Goal: Task Accomplishment & Management: Use online tool/utility

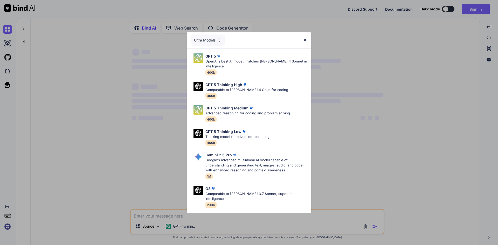
click at [403, 38] on div "Ultra Models GPT 5 OpenAI's best AI model, matches [PERSON_NAME] 4 Sonnet in In…" at bounding box center [249, 122] width 498 height 245
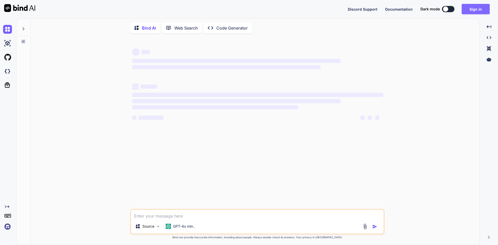
click at [477, 8] on button "Sign in" at bounding box center [476, 9] width 28 height 10
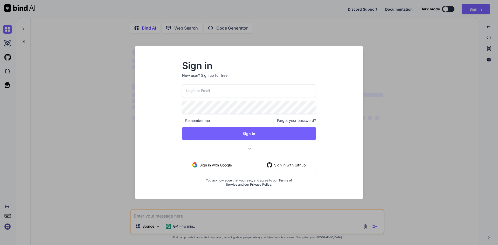
type textarea "x"
drag, startPoint x: 157, startPoint y: 84, endPoint x: 160, endPoint y: 85, distance: 3.7
click at [157, 84] on div "Sign in New user? Sign up for free Remember me Forgot your password? Sign In or…" at bounding box center [249, 127] width 220 height 144
click at [185, 93] on input "email" at bounding box center [249, 90] width 134 height 13
paste input "info@seedup.mx"
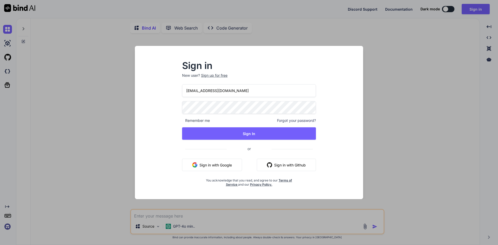
type input "info@seedup.mx"
drag, startPoint x: 164, startPoint y: 82, endPoint x: 178, endPoint y: 89, distance: 15.8
click at [164, 82] on div "Sign in New user? Sign up for free info@seedup.mx Remember me Forgot your passw…" at bounding box center [249, 127] width 220 height 144
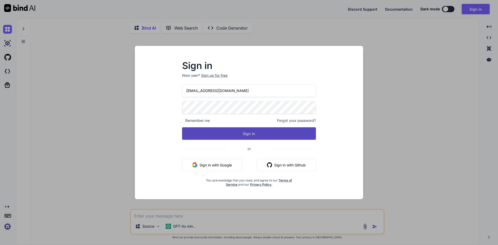
click at [232, 131] on button "Sign In" at bounding box center [249, 133] width 134 height 12
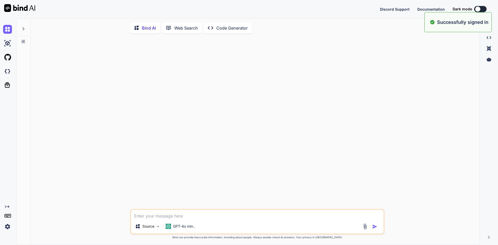
click at [471, 105] on div "Source GPT-4o min.. Created with Bind Always check its answers. Privacy in Bind…" at bounding box center [257, 141] width 445 height 208
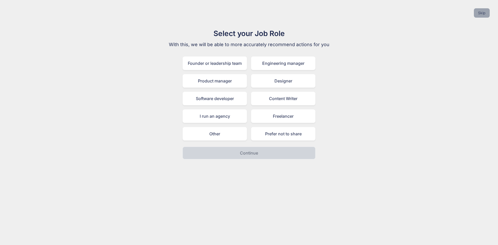
click at [482, 15] on button "Skip" at bounding box center [482, 12] width 16 height 9
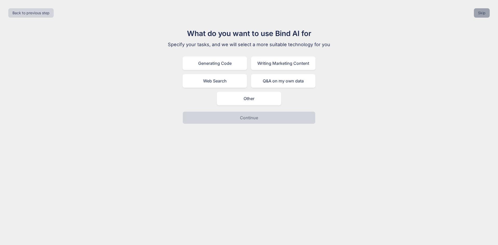
drag, startPoint x: 483, startPoint y: 7, endPoint x: 482, endPoint y: 9, distance: 2.6
click at [483, 7] on div "Back to previous step Skip" at bounding box center [249, 13] width 490 height 18
click at [482, 9] on button "Skip" at bounding box center [482, 12] width 16 height 9
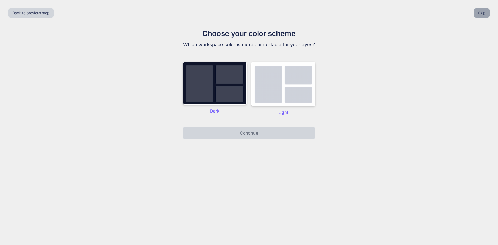
click at [482, 9] on button "Skip" at bounding box center [482, 12] width 16 height 9
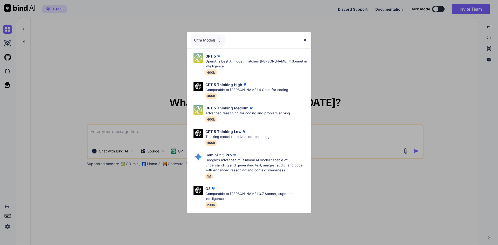
click at [304, 41] on img at bounding box center [305, 40] width 4 height 4
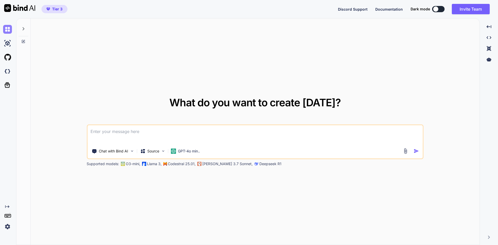
click at [7, 30] on img at bounding box center [7, 29] width 9 height 9
click at [6, 43] on img at bounding box center [7, 43] width 9 height 9
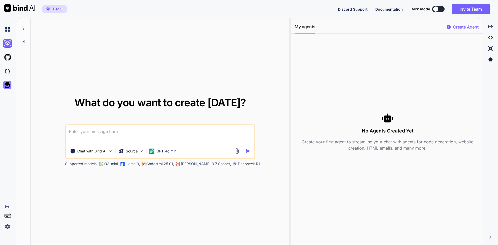
click at [7, 86] on icon at bounding box center [7, 84] width 7 height 7
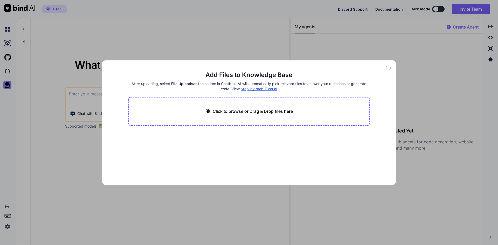
click at [7, 86] on div "Add Files to Knowledge Base After uploading, select File Uploads as the source …" at bounding box center [249, 122] width 498 height 245
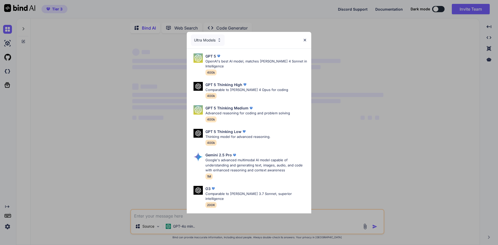
click at [386, 73] on div "Ultra Models GPT 5 OpenAI's best AI model, matches [PERSON_NAME] 4 Sonnet in In…" at bounding box center [249, 122] width 498 height 245
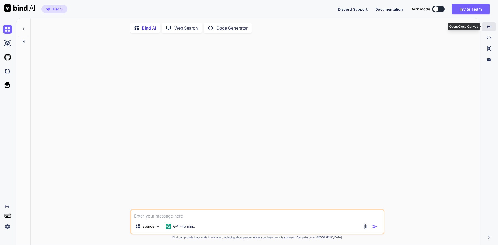
click at [492, 30] on div "Created with Pixso." at bounding box center [489, 26] width 14 height 9
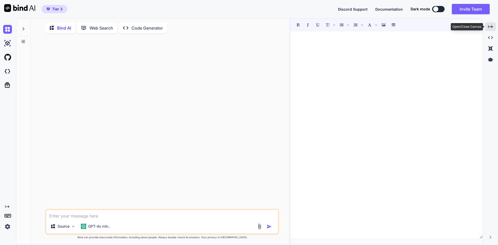
click at [496, 27] on div "Bind AI Web Search Created with Pixso. Code Generator Source GPT-4o min.. Creat…" at bounding box center [257, 131] width 482 height 227
click at [435, 8] on div at bounding box center [435, 8] width 5 height 5
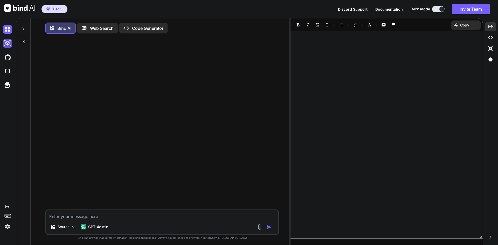
click at [3, 41] on img at bounding box center [7, 43] width 9 height 9
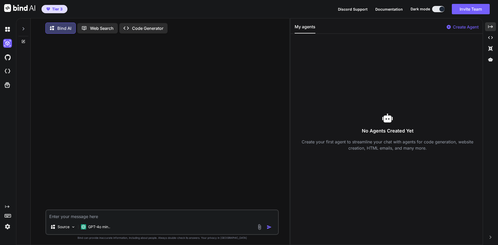
click at [9, 63] on div at bounding box center [8, 57] width 11 height 14
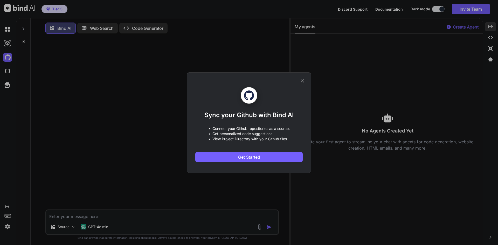
click at [303, 83] on icon at bounding box center [303, 81] width 6 height 6
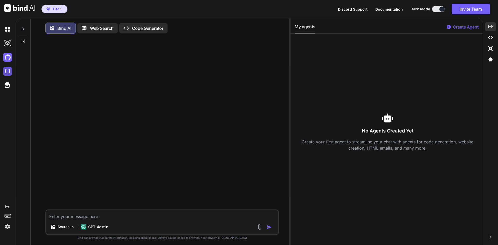
click at [6, 73] on img at bounding box center [7, 71] width 9 height 9
click at [491, 28] on icon "Created with Pixso." at bounding box center [490, 26] width 5 height 5
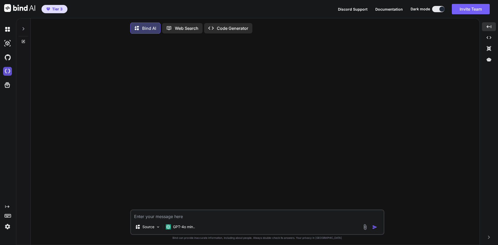
drag, startPoint x: 3, startPoint y: 113, endPoint x: 8, endPoint y: 68, distance: 45.1
click at [3, 113] on div "Created with Pixso." at bounding box center [7, 126] width 14 height 209
click at [8, 29] on img at bounding box center [7, 29] width 9 height 9
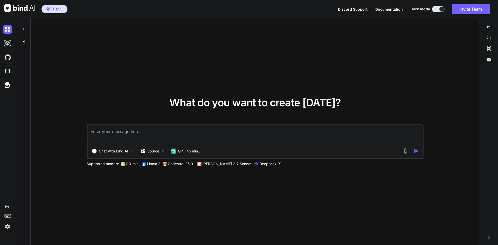
click at [488, 108] on div "Created with Pixso. Created with Pixso. Created with Pixso. Created with Pixso." at bounding box center [489, 133] width 14 height 223
click at [402, 152] on img at bounding box center [405, 151] width 6 height 6
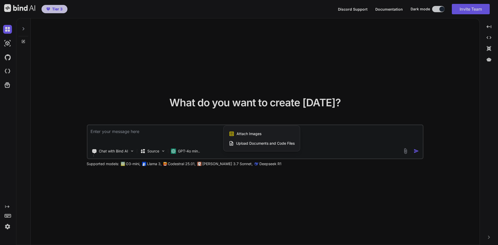
click at [290, 143] on span "Upload Documents and Code Files" at bounding box center [265, 143] width 59 height 5
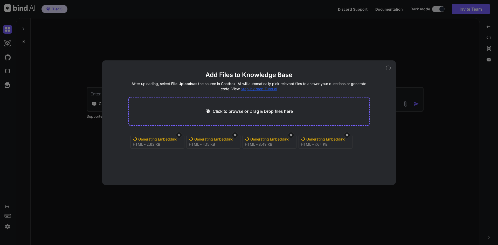
click at [437, 83] on div "Add Files to Knowledge Base After uploading, select File Uploads as the source …" at bounding box center [249, 122] width 498 height 245
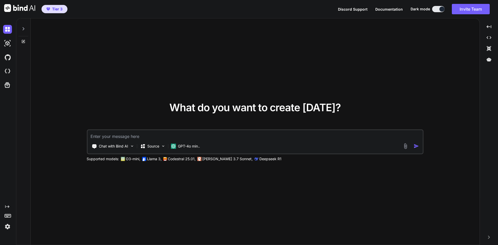
click at [284, 166] on div "What do you want to create today? Chat with Bind AI Source GPT-4o min.. Support…" at bounding box center [255, 131] width 449 height 227
click at [307, 141] on div "Chat with Bind AI Source GPT-4o min.." at bounding box center [244, 146] width 315 height 10
drag, startPoint x: 218, startPoint y: 137, endPoint x: 213, endPoint y: 141, distance: 6.2
click at [213, 141] on div "Chat with Bind AI Source GPT-4o min.." at bounding box center [255, 141] width 337 height 25
click at [209, 143] on div "Chat with Bind AI Source GPT-4o min.." at bounding box center [244, 146] width 315 height 10
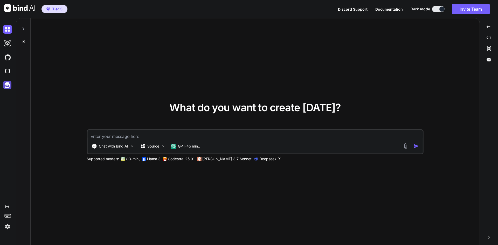
click at [9, 86] on icon at bounding box center [7, 84] width 5 height 5
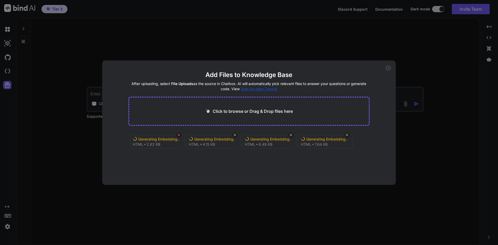
click at [179, 137] on div at bounding box center [179, 135] width 6 height 6
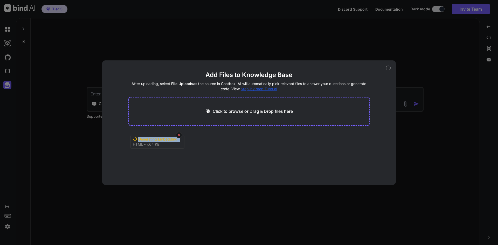
click at [179, 137] on div at bounding box center [179, 135] width 6 height 6
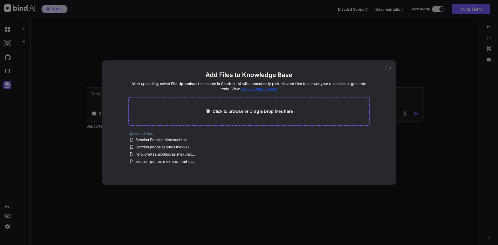
click at [445, 85] on div "Add Files to Knowledge Base After uploading, select File Uploads as the source …" at bounding box center [249, 122] width 498 height 245
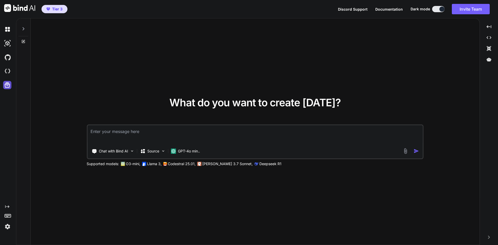
click at [10, 82] on icon at bounding box center [7, 84] width 7 height 7
type textarea "x"
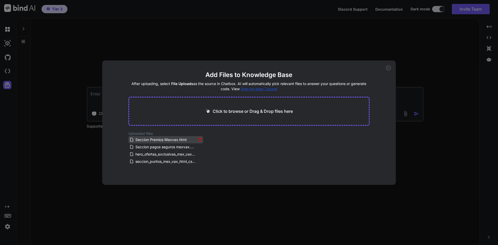
click at [156, 141] on span "Seccion Premios Mexvax.html" at bounding box center [161, 140] width 52 height 6
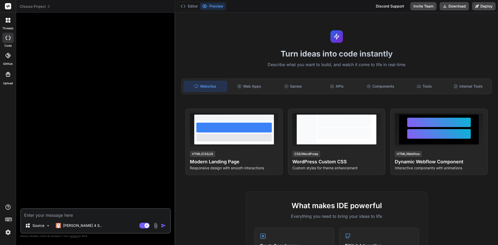
type textarea "x"
click at [143, 79] on div at bounding box center [96, 112] width 150 height 191
drag, startPoint x: 100, startPoint y: 75, endPoint x: 236, endPoint y: 44, distance: 140.4
click at [100, 75] on div at bounding box center [96, 112] width 150 height 191
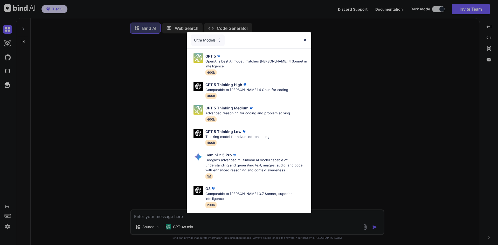
click at [418, 78] on div "Ultra Models GPT 5 OpenAI's best AI model, matches [PERSON_NAME] 4 Sonnet in In…" at bounding box center [249, 122] width 498 height 245
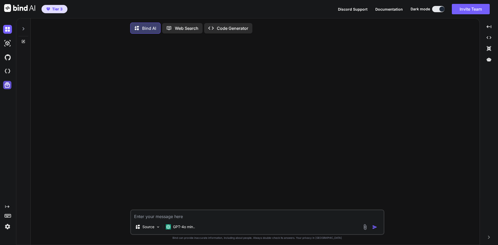
click at [6, 87] on icon at bounding box center [7, 84] width 7 height 7
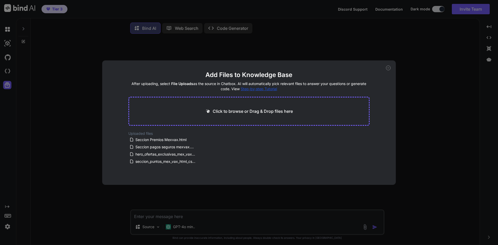
click at [11, 149] on div "Add Files to Knowledge Base After uploading, select File Uploads as the source …" at bounding box center [249, 122] width 498 height 245
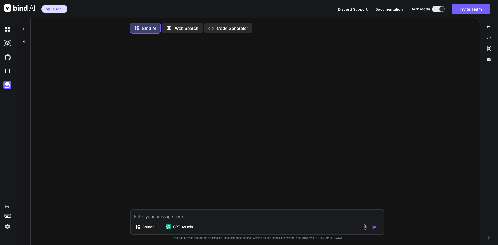
click at [194, 32] on div "Web Search" at bounding box center [182, 28] width 40 height 10
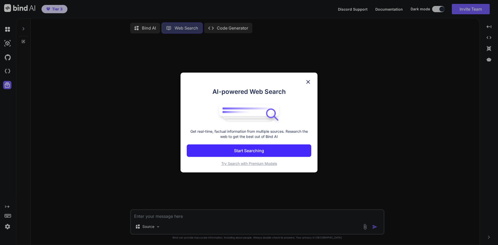
scroll to position [2, 0]
click at [310, 82] on img at bounding box center [308, 82] width 6 height 6
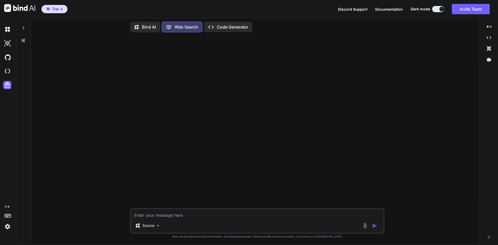
click at [150, 25] on p "Bind AI" at bounding box center [149, 27] width 14 height 6
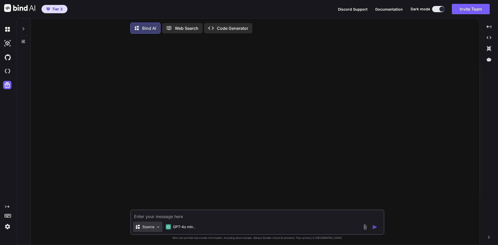
click at [151, 226] on p "Source" at bounding box center [148, 226] width 12 height 5
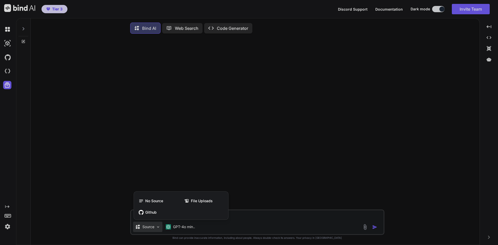
click at [149, 229] on div at bounding box center [249, 122] width 498 height 245
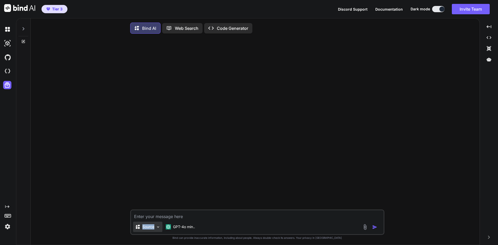
click at [149, 229] on p "Source" at bounding box center [148, 226] width 12 height 5
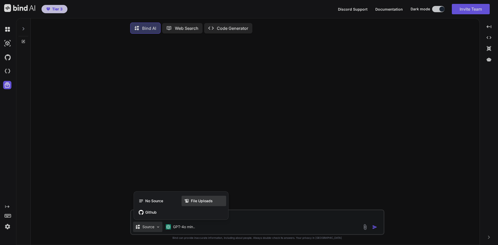
click at [192, 200] on span "File Uploads" at bounding box center [202, 200] width 22 height 5
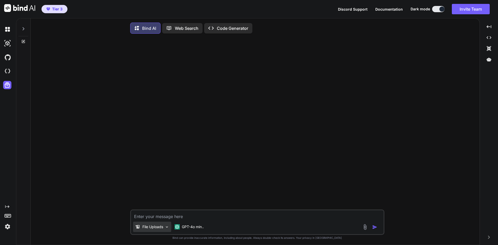
click at [166, 226] on img at bounding box center [167, 227] width 4 height 4
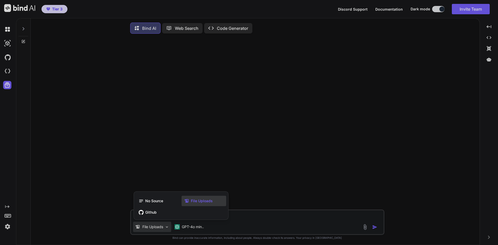
click at [166, 226] on div at bounding box center [249, 122] width 498 height 245
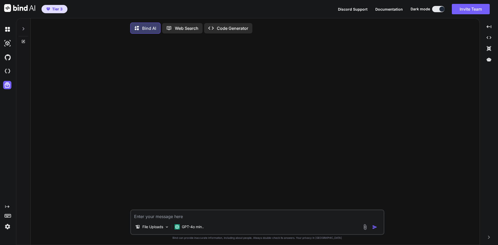
click at [177, 217] on textarea at bounding box center [257, 214] width 253 height 9
type textarea "x"
type textarea "d"
type textarea "x"
type textarea "de"
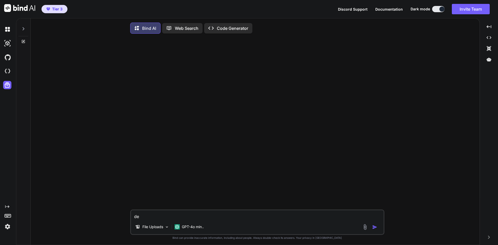
type textarea "x"
type textarea "de"
type textarea "x"
type textarea "de l"
type textarea "x"
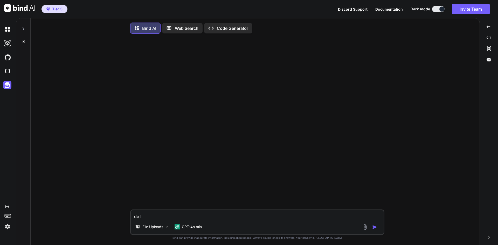
type textarea "de lo"
type textarea "x"
type textarea "de los"
type textarea "x"
type textarea "de los"
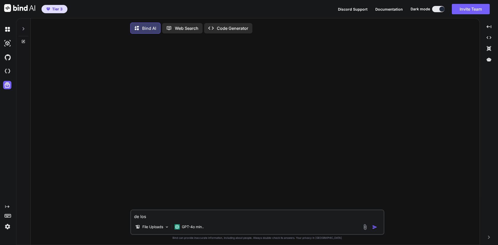
type textarea "x"
type textarea "de los 4"
type textarea "x"
type textarea "de los 4"
type textarea "x"
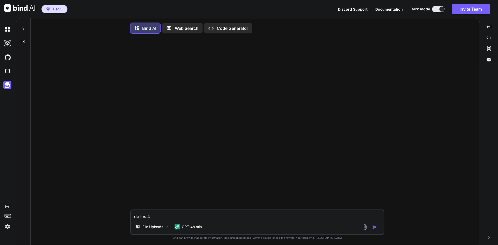
type textarea "de los 4 a"
type textarea "x"
type textarea "de los 4 ar"
type textarea "x"
type textarea "de los 4 arc"
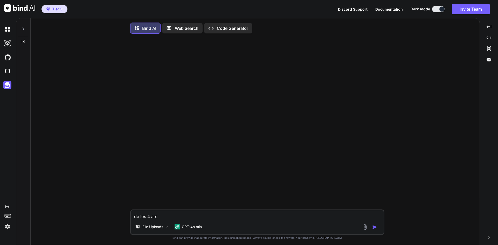
type textarea "x"
type textarea "de los 4 archi"
type textarea "x"
type textarea "de los 4 archiv"
type textarea "x"
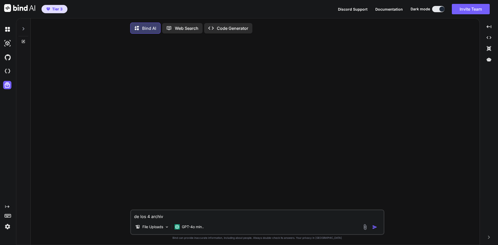
type textarea "de los 4 archivo"
type textarea "x"
type textarea "de los 4 archivos"
type textarea "x"
type textarea "de los 4 archivos"
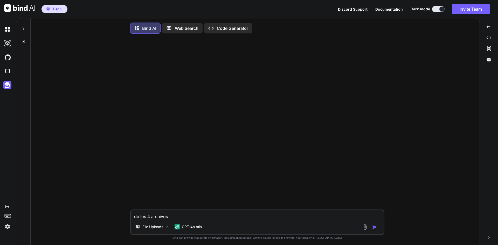
type textarea "x"
type textarea "de los 4 archivos h"
type textarea "x"
type textarea "de los 4 archivos ht"
type textarea "x"
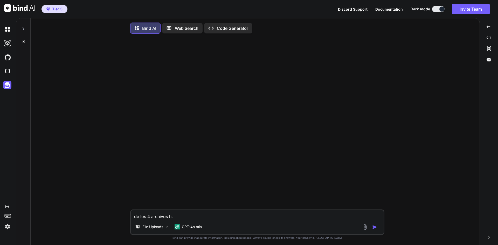
type textarea "de los 4 archivos htm"
type textarea "x"
type textarea "de los 4 archivos html"
type textarea "x"
type textarea "de los 4 archivos html"
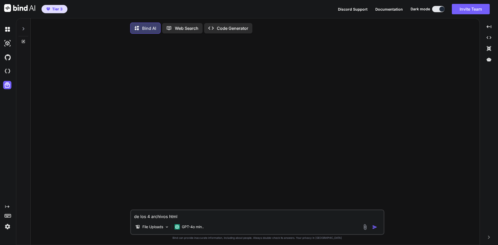
type textarea "x"
type textarea "de los 4 archivos html s"
type textarea "x"
type textarea "de los 4 archivos html su"
type textarea "x"
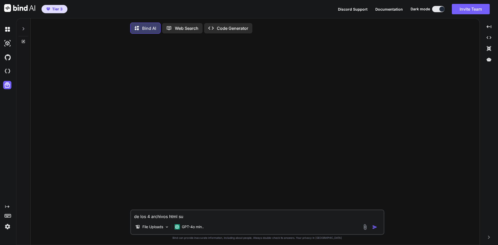
type textarea "de los 4 archivos html sub"
type textarea "x"
type textarea "de los 4 archivos html subi"
type textarea "x"
type textarea "de los 4 archivos html subid"
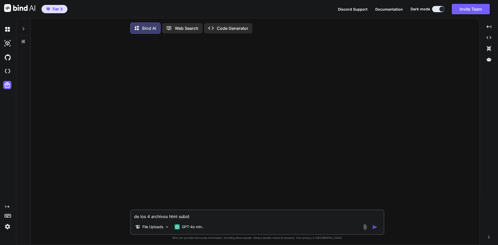
type textarea "x"
type textarea "de los 4 archivos html subido"
type textarea "x"
type textarea "de los 4 archivos html subidos"
type textarea "x"
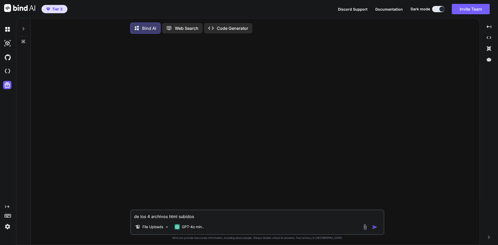
type textarea "de los 4 archivos html subidos"
type textarea "x"
type textarea "de los 4 archivos html subidos u"
type textarea "x"
type textarea "de los 4 archivos html subidos un"
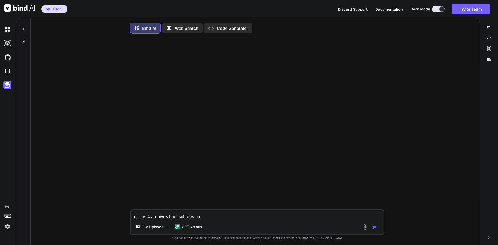
type textarea "x"
type textarea "de los 4 archivos html subidos uni"
type textarea "x"
type textarea "de los 4 archivos html subidos unif"
type textarea "x"
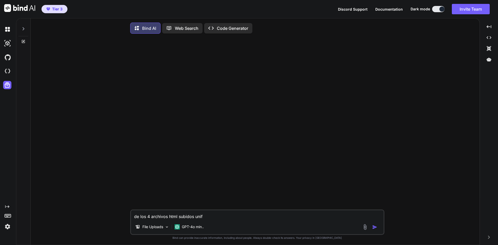
type textarea "de los 4 archivos html subidos unifi"
type textarea "x"
type textarea "de los 4 archivos html subidos unific"
type textarea "x"
type textarea "de los 4 archivos html subidos unifica"
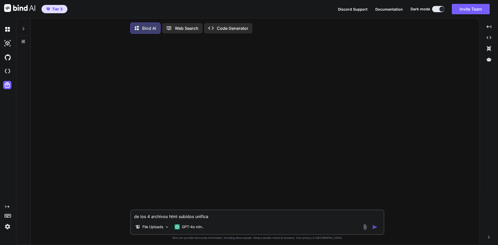
type textarea "x"
type textarea "de los 4 archivos html subidos unificar"
type textarea "x"
type textarea "de los 4 archivos html subidos unificarl"
type textarea "x"
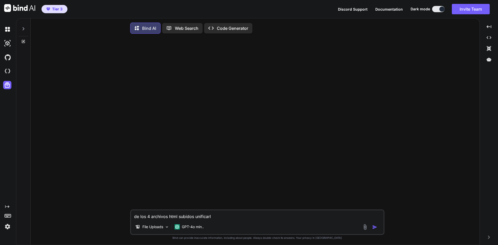
type textarea "de los 4 archivos html subidos unificarlo"
type textarea "x"
type textarea "de los 4 archivos html subidos unificarlos"
type textarea "x"
type textarea "de los 4 archivos html subidos unificarlos"
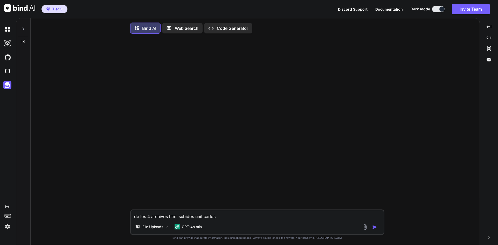
type textarea "x"
type textarea "de los 4 archivos html subidos unificarlos e"
type textarea "x"
type textarea "de los 4 archivos html subidos unificarlos en"
type textarea "x"
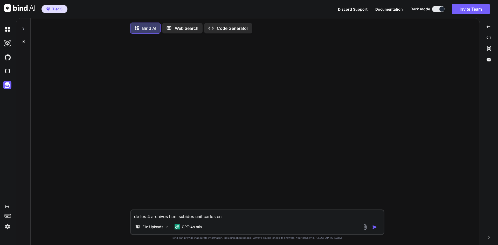
type textarea "de los 4 archivos html subidos unificarlos en"
type textarea "x"
type textarea "de los 4 archivos html subidos unificarlos en 1"
type textarea "x"
type textarea "de los 4 archivos html subidos unificarlos en 1"
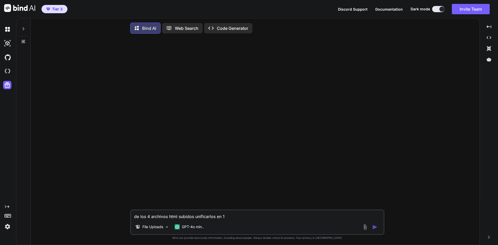
type textarea "x"
type textarea "de los 4 archivos html subidos unificarlos en 1 s"
type textarea "x"
type textarea "de los 4 archivos html subidos unificarlos en 1 so"
type textarea "x"
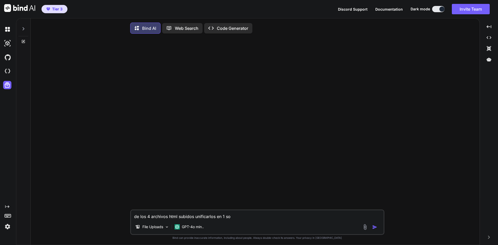
type textarea "de los 4 archivos html subidos unificarlos en 1 sol"
type textarea "x"
type textarea "de los 4 archivos html subidos unificarlos en 1 solo"
type textarea "x"
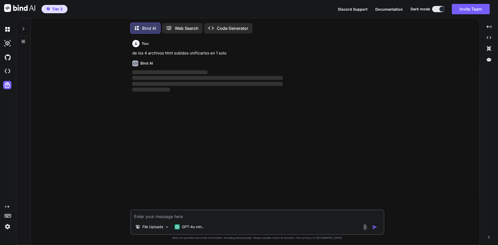
scroll to position [3, 0]
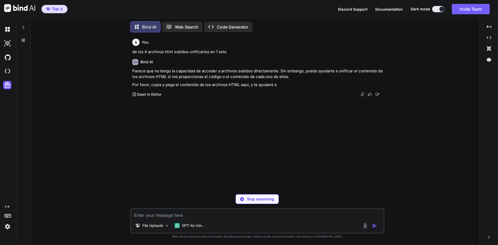
type textarea "x"
click at [438, 120] on div "You de los 4 archivos html subidos unificarlos en 1 solo Bind AI Parece que no …" at bounding box center [257, 141] width 445 height 208
click at [434, 147] on div "You de los 4 archivos html subidos unificarlos en 1 solo Bind AI Parece que no …" at bounding box center [257, 141] width 445 height 208
click at [154, 222] on div "File Uploads" at bounding box center [152, 225] width 38 height 10
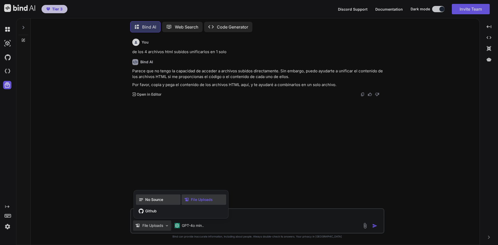
click at [158, 199] on span "No Source" at bounding box center [154, 199] width 18 height 5
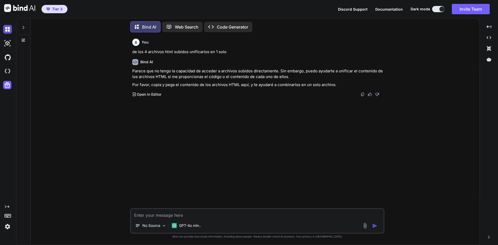
click at [4, 28] on img at bounding box center [7, 29] width 9 height 9
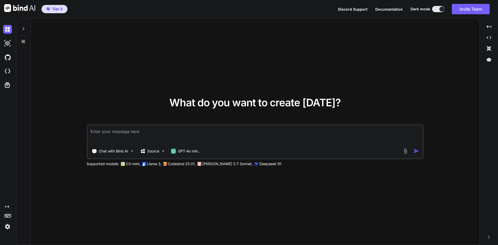
click at [208, 140] on textarea at bounding box center [254, 134] width 335 height 19
click at [456, 159] on div "What do you want to create today? Chat with Bind AI Source GPT-4o min.. Support…" at bounding box center [255, 131] width 449 height 227
click at [7, 30] on img at bounding box center [7, 29] width 9 height 9
click at [130, 153] on img at bounding box center [132, 151] width 4 height 4
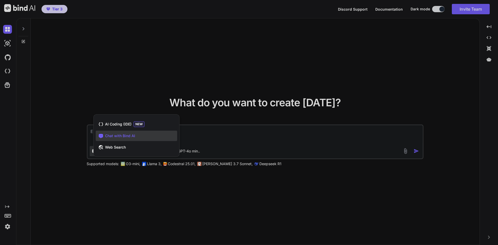
click at [222, 190] on div at bounding box center [249, 122] width 498 height 245
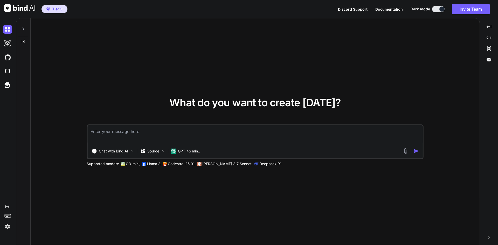
click at [405, 152] on img at bounding box center [405, 151] width 6 height 6
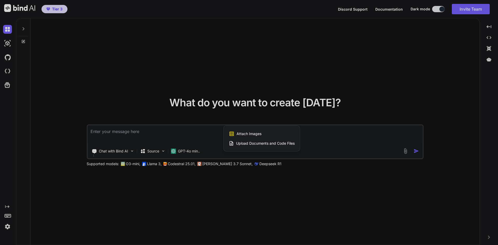
click at [270, 142] on span "Upload Documents and Code Files" at bounding box center [265, 143] width 59 height 5
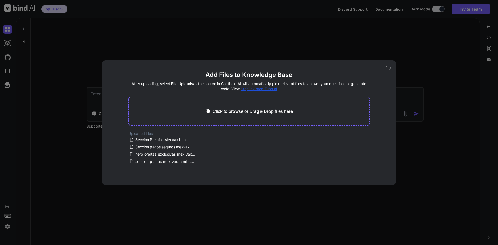
click at [224, 115] on div "Click to browse or Drag & Drop files here" at bounding box center [248, 111] width 241 height 29
click at [247, 111] on p "Click to browse or Drag & Drop files here" at bounding box center [253, 111] width 80 height 6
type input "C:\fakepath\sections.html"
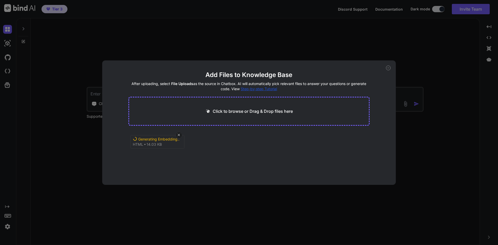
click at [168, 141] on div "Generating Embedding..." at bounding box center [158, 139] width 41 height 5
click at [386, 69] on div "Add Files to Knowledge Base After uploading, select File Uploads as the source …" at bounding box center [249, 122] width 294 height 124
click at [386, 68] on icon at bounding box center [388, 68] width 5 height 5
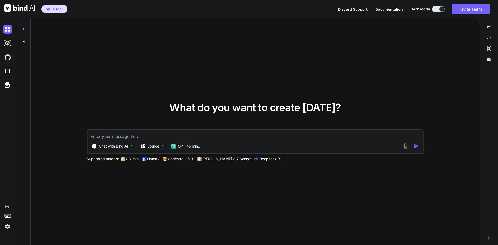
click at [405, 147] on img at bounding box center [405, 146] width 6 height 6
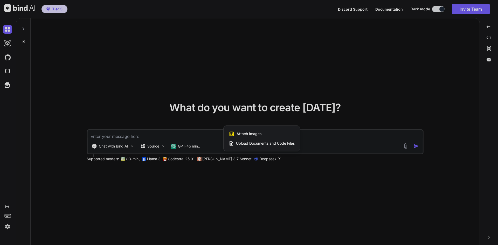
click at [278, 143] on span "Upload Documents and Code Files" at bounding box center [265, 143] width 59 height 5
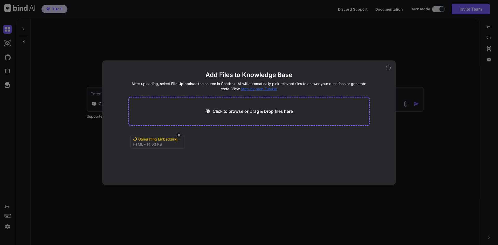
click at [158, 144] on span "14.03 KB" at bounding box center [154, 144] width 15 height 5
click at [180, 137] on icon at bounding box center [179, 135] width 4 height 4
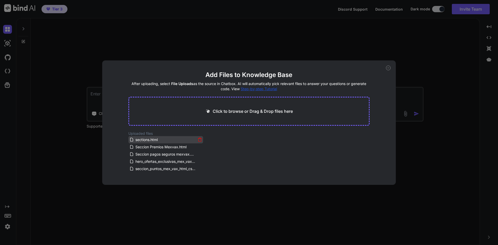
click at [171, 143] on div "sections.html" at bounding box center [162, 140] width 67 height 6
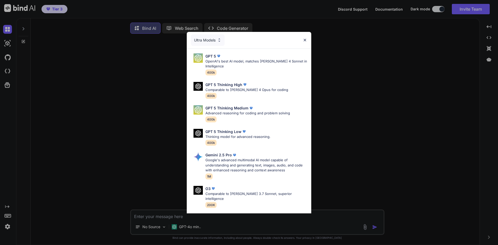
click at [421, 84] on div "Ultra Models GPT 5 OpenAI's best AI model, matches [PERSON_NAME] 4 Sonnet in In…" at bounding box center [249, 122] width 498 height 245
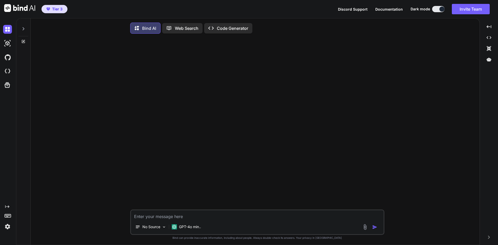
click at [363, 228] on img at bounding box center [365, 227] width 6 height 6
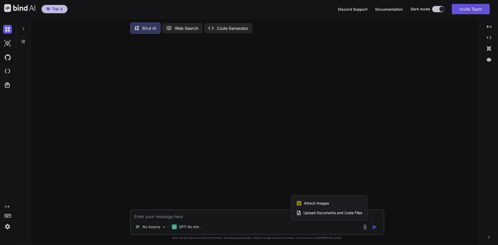
click at [330, 213] on span "Upload Documents and Code Files" at bounding box center [332, 212] width 59 height 5
type textarea "x"
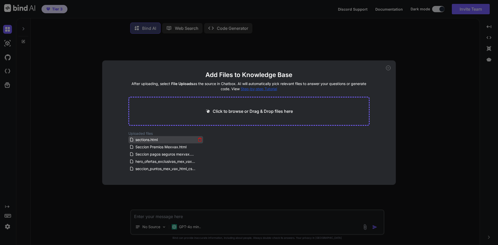
click at [147, 141] on span "sections.html" at bounding box center [146, 140] width 23 height 6
drag, startPoint x: 135, startPoint y: 139, endPoint x: 143, endPoint y: 143, distance: 8.9
click at [123, 142] on div "Add Files to Knowledge Base After uploading, select File Uploads as the source …" at bounding box center [249, 122] width 294 height 124
click at [143, 144] on span "Seccion Premios Mexvax.html" at bounding box center [161, 147] width 52 height 6
click at [147, 141] on span "sections.html" at bounding box center [146, 140] width 23 height 6
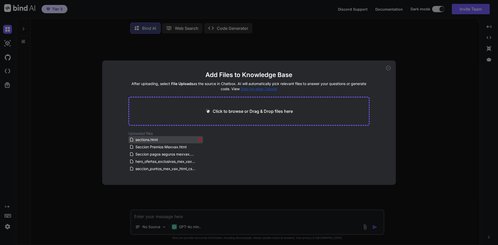
click at [147, 141] on span "sections.html" at bounding box center [146, 140] width 23 height 6
click at [168, 137] on div "sections.html" at bounding box center [162, 140] width 67 height 6
click at [179, 140] on div "sections.html" at bounding box center [162, 140] width 67 height 6
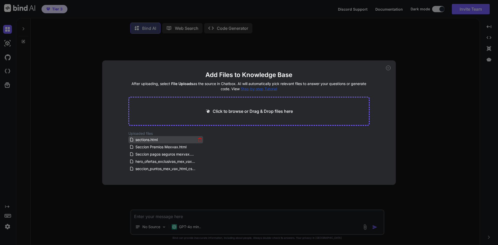
drag, startPoint x: 179, startPoint y: 140, endPoint x: 164, endPoint y: 138, distance: 14.8
click at [164, 138] on div "sections.html" at bounding box center [162, 140] width 67 height 6
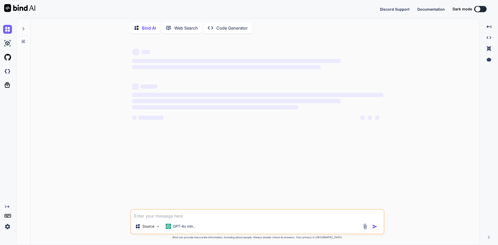
type textarea "x"
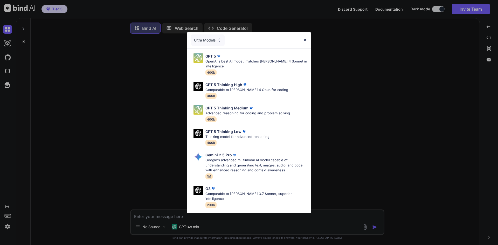
click at [435, 208] on div "Ultra Models GPT 5 OpenAI's best AI model, matches [PERSON_NAME] 4 Sonnet in In…" at bounding box center [249, 122] width 498 height 245
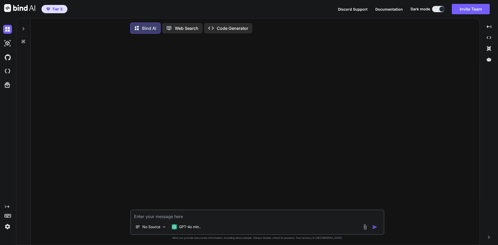
click at [261, 216] on textarea at bounding box center [257, 214] width 253 height 9
click at [5, 29] on img at bounding box center [7, 29] width 9 height 9
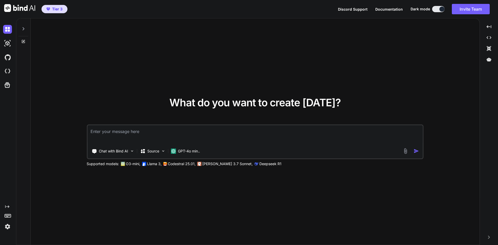
click at [147, 132] on textarea at bounding box center [254, 134] width 335 height 19
type textarea "q"
type textarea "a"
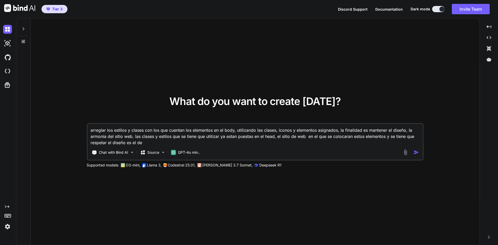
paste textarea "[URL][DOMAIN_NAME]"
type textarea "arreglar los estilos y clases con los que cuentan los elementos en el body, uti…"
drag, startPoint x: 196, startPoint y: 143, endPoint x: 78, endPoint y: 129, distance: 119.7
click at [78, 129] on div "What do you want to create [DATE]? arreglar los estilos y clases con los que cu…" at bounding box center [255, 131] width 449 height 227
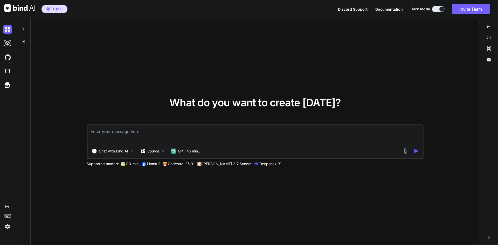
click at [213, 130] on textarea at bounding box center [254, 134] width 335 height 19
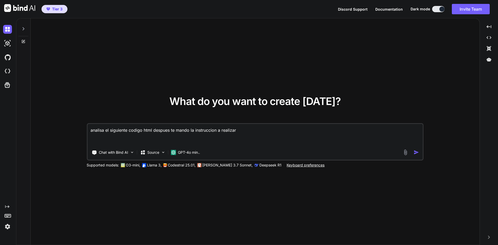
paste textarea "<!DOCTYPE html> <html> <head> <meta charset="utf-8"> <meta name="viewport" cont…"
type textarea "analisa el siguiente codigo html despues te mando la instruccion a realizar <!D…"
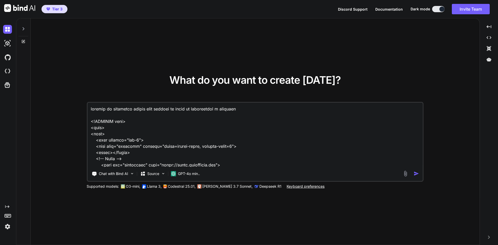
scroll to position [1538, 0]
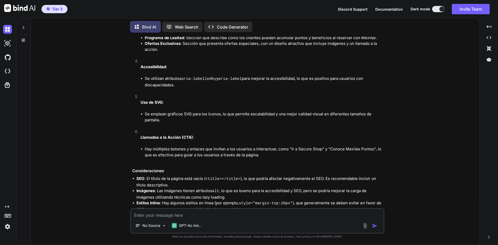
scroll to position [757, 0]
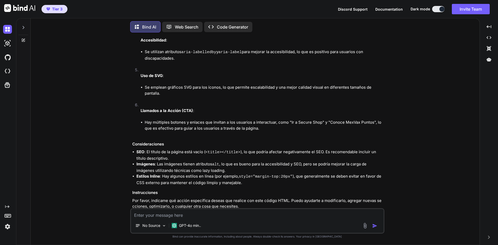
drag, startPoint x: 109, startPoint y: 200, endPoint x: 150, endPoint y: 215, distance: 44.4
click at [107, 203] on div "You Bind AI El código HTML que has proporcionado es una estructura de una págin…" at bounding box center [257, 141] width 445 height 208
click at [151, 214] on textarea at bounding box center [257, 213] width 253 height 9
paste textarea "arreglar los estilos y clases con los que cuentan los elementos en el body, uti…"
type textarea "arreglar los estilos y clases con los que cuentan los elementos en el body, uti…"
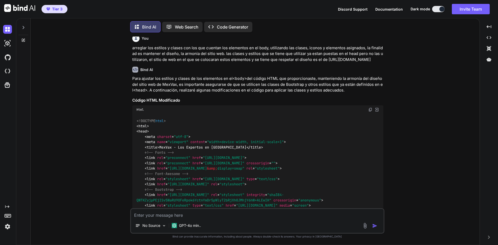
scroll to position [976, 0]
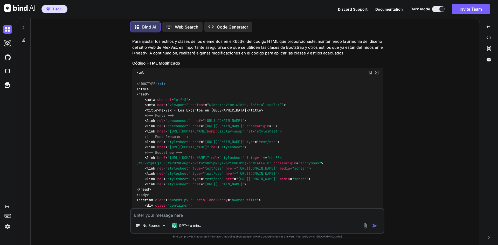
click at [371, 71] on img at bounding box center [370, 73] width 4 height 4
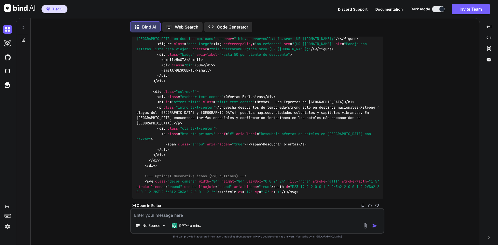
scroll to position [2220, 0]
click at [245, 221] on div "No Source GPT-4o min.." at bounding box center [257, 226] width 253 height 12
click at [247, 218] on div "No Source GPT-4o min.." at bounding box center [257, 220] width 254 height 25
click at [247, 216] on textarea at bounding box center [257, 213] width 253 height 9
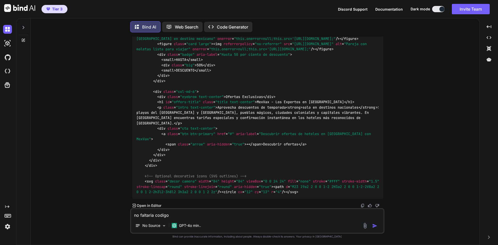
type textarea "no faltaria codigo ?"
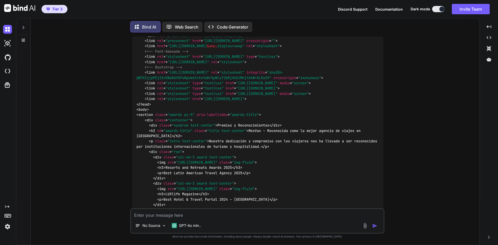
scroll to position [2373, 0]
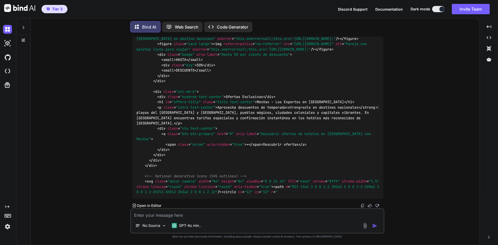
scroll to position [3669, 0]
click at [169, 216] on textarea at bounding box center [257, 213] width 253 height 9
type textarea "puedes realizar analisis a sitios web ?"
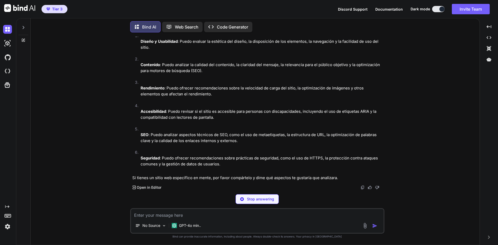
scroll to position [3865, 0]
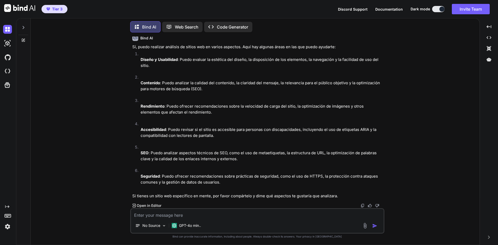
click at [205, 218] on textarea at bounding box center [257, 213] width 253 height 9
paste textarea "[URL][DOMAIN_NAME]"
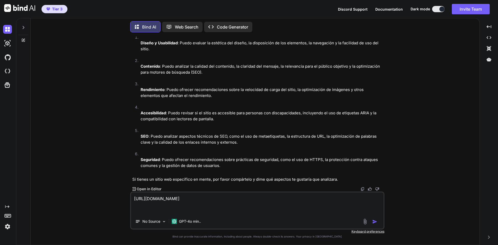
scroll to position [3881, 0]
type textarea "https://www.mexvax.com/ de diseño, como usan sus clases y en que elementos"
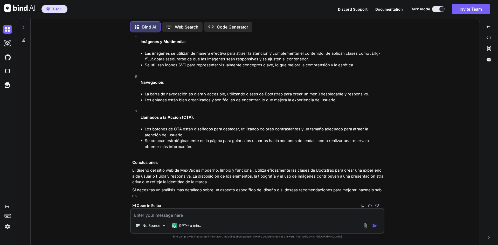
scroll to position [4282, 0]
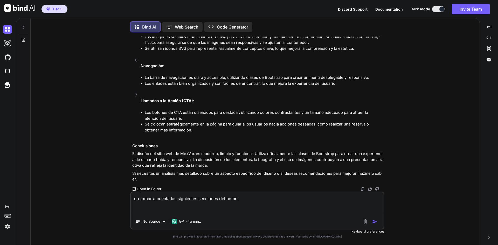
paste textarea "MexVax: Historias que inspiran tu próximo viaje Ofertas Exclusivas MexVax Punto…"
type textarea "no tomar a cuenta las siguientes secciones del home MexVax: Historias que inspi…"
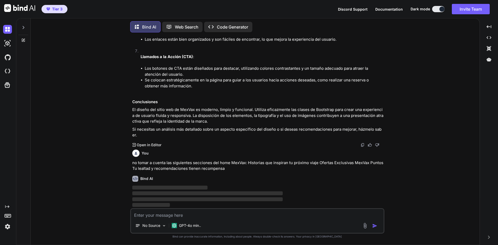
scroll to position [4343, 0]
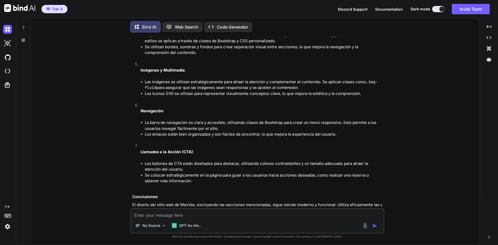
click at [452, 143] on div "You Bind AI El código HTML que has proporcionado es una estructura de una págin…" at bounding box center [257, 141] width 445 height 208
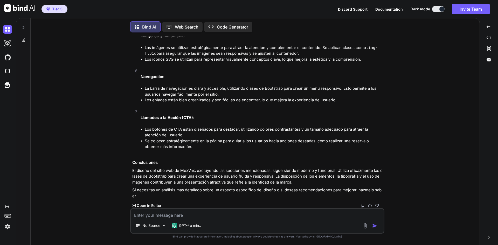
scroll to position [4693, 0]
click at [259, 214] on textarea at bounding box center [257, 213] width 253 height 9
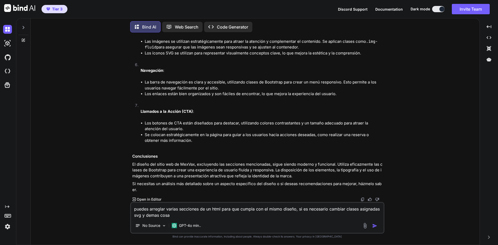
type textarea "puedes arreglar varias secciones de un html para que cumpla con el mismo diseño…"
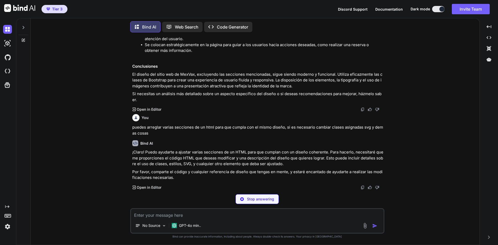
scroll to position [4771, 0]
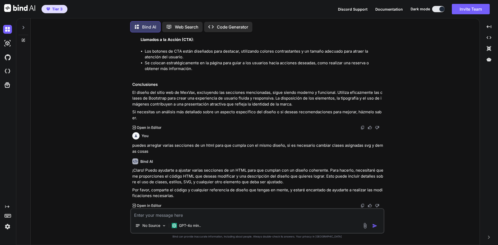
click at [330, 225] on div "No Source GPT-4o min.." at bounding box center [257, 226] width 253 height 12
click at [210, 216] on textarea at bounding box center [257, 213] width 253 height 9
paste textarea "<section class="awards py-5" aria-labelledby="awards-title"> <div class="contai…"
type textarea "<section class="awards py-5" aria-labelledby="awards-title"> <div class="contai…"
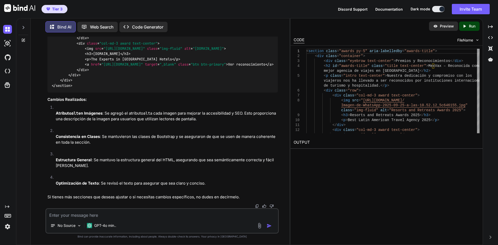
scroll to position [5457, 0]
click at [472, 26] on p "Run" at bounding box center [472, 26] width 6 height 5
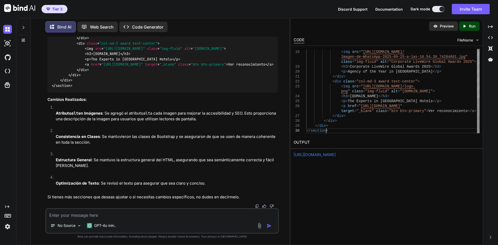
scroll to position [0, 0]
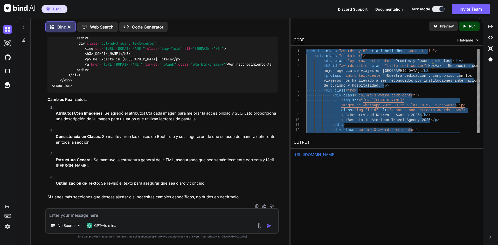
drag, startPoint x: 330, startPoint y: 131, endPoint x: 312, endPoint y: 20, distance: 112.4
type textarea "<section class="awards py-5" aria-labelledby="awards-title"> <div class="contai…"
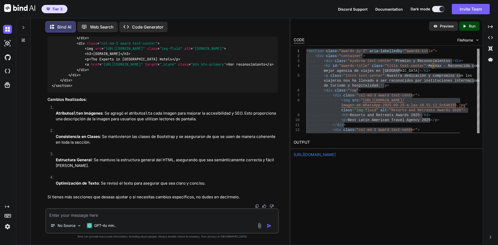
click at [448, 27] on p "Preview" at bounding box center [447, 26] width 14 height 5
click at [167, 214] on textarea at bounding box center [162, 213] width 232 height 9
click at [261, 227] on img at bounding box center [259, 226] width 6 height 6
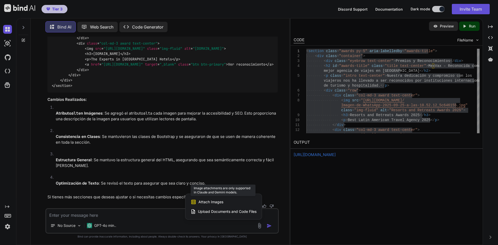
click at [228, 203] on div "Attach Images Image attachments are only supported in Claude and Gemini models." at bounding box center [224, 202] width 66 height 10
click at [212, 201] on span "Attach Images" at bounding box center [210, 201] width 25 height 5
click at [190, 202] on div "Attach Images Image attachments are only supported in Claude and Gemini models.…" at bounding box center [223, 206] width 76 height 25
click at [196, 200] on icon at bounding box center [193, 202] width 4 height 4
click at [144, 207] on div at bounding box center [249, 122] width 498 height 245
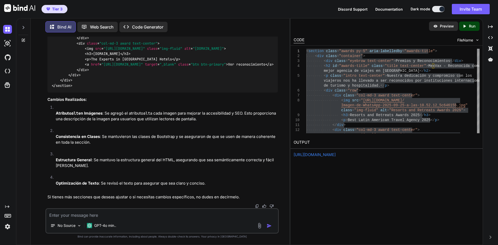
click at [136, 217] on textarea at bounding box center [162, 213] width 232 height 9
click at [79, 225] on img at bounding box center [79, 226] width 4 height 4
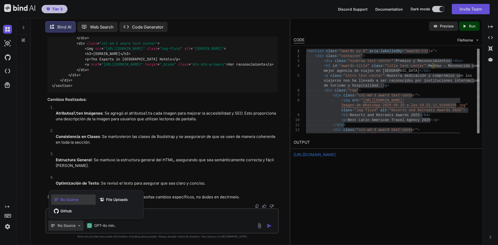
click at [78, 225] on div at bounding box center [249, 122] width 498 height 245
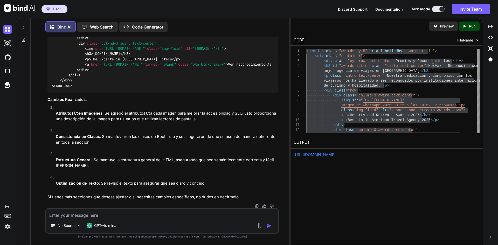
click at [258, 227] on img at bounding box center [259, 226] width 6 height 6
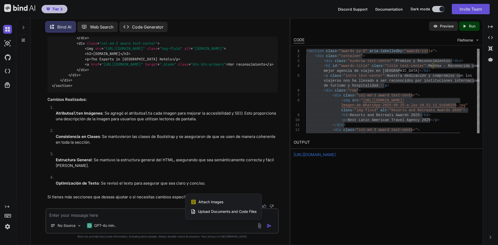
click at [216, 212] on span "Upload Documents and Code Files" at bounding box center [227, 211] width 59 height 5
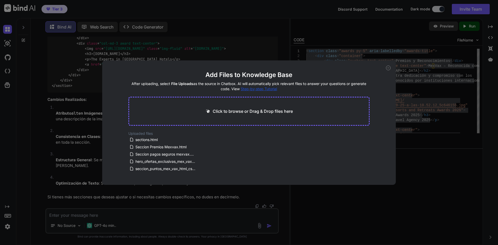
click at [208, 217] on div "Add Files to Knowledge Base After uploading, select File Uploads as the source …" at bounding box center [249, 122] width 498 height 245
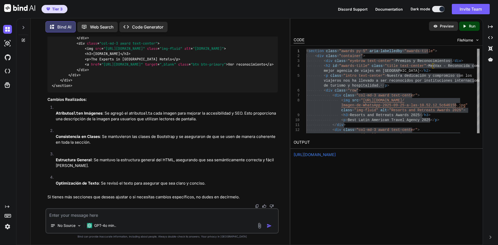
click at [257, 226] on img at bounding box center [259, 226] width 6 height 6
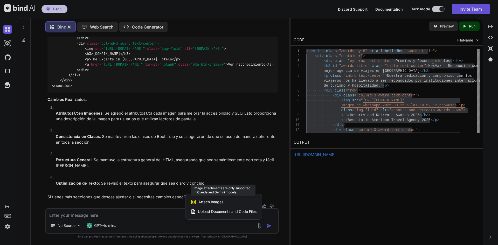
click at [217, 200] on span "Attach Images" at bounding box center [210, 201] width 25 height 5
click at [113, 224] on div at bounding box center [249, 122] width 498 height 245
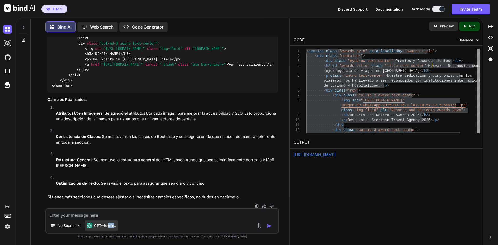
click at [113, 224] on p "GPT-4o min.." at bounding box center [105, 225] width 22 height 5
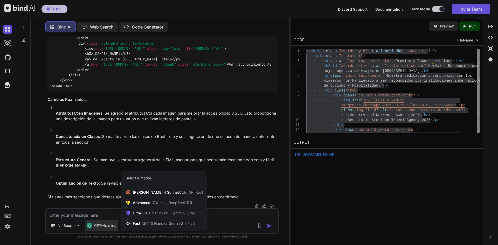
click at [236, 219] on div at bounding box center [249, 122] width 498 height 245
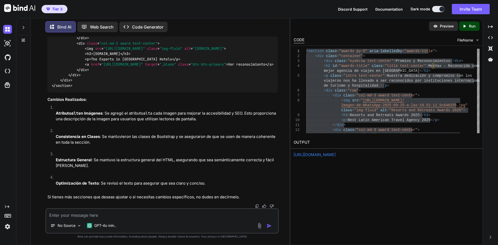
click at [257, 224] on img at bounding box center [259, 226] width 6 height 6
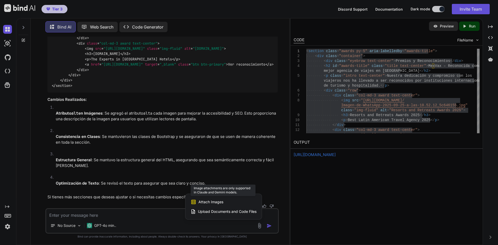
click at [217, 200] on span "Attach Images" at bounding box center [210, 201] width 25 height 5
click at [102, 227] on div at bounding box center [249, 122] width 498 height 245
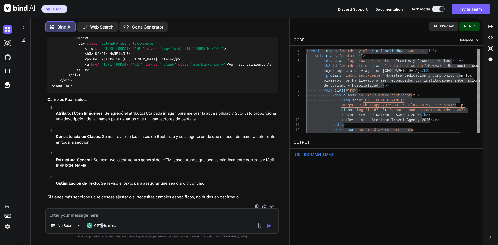
click at [102, 227] on p "GPT-4o min.." at bounding box center [105, 225] width 22 height 5
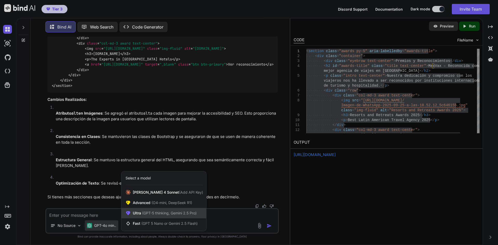
click at [152, 215] on span "(GPT-5 thinking, Gemini 2.5 Pro)" at bounding box center [168, 213] width 55 height 4
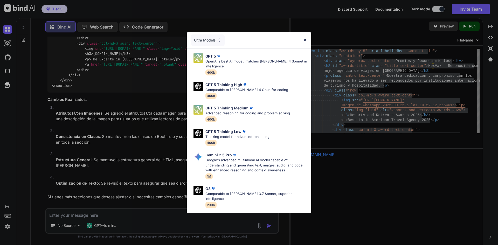
click at [305, 39] on img at bounding box center [305, 40] width 4 height 4
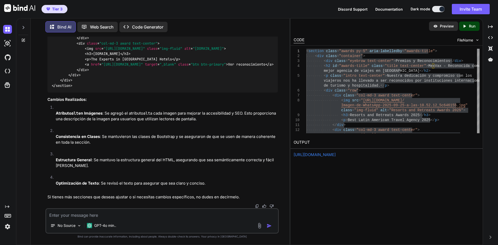
click at [61, 7] on span "Tier 3" at bounding box center [57, 8] width 10 height 5
click at [53, 8] on span "Tier 3" at bounding box center [57, 8] width 10 height 5
click at [48, 9] on img "button" at bounding box center [48, 9] width 4 height 3
click at [160, 217] on textarea at bounding box center [162, 213] width 232 height 9
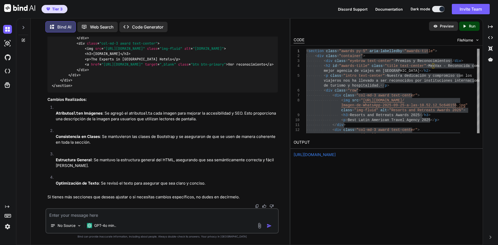
click at [160, 217] on textarea at bounding box center [162, 213] width 232 height 9
click at [259, 229] on div "No Source GPT-4o min.." at bounding box center [162, 226] width 232 height 12
click at [261, 228] on img at bounding box center [259, 226] width 6 height 6
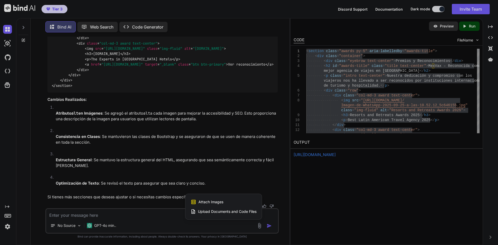
click at [246, 216] on div "Upload Documents and Code Files" at bounding box center [224, 211] width 66 height 9
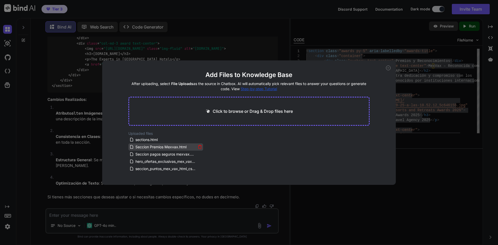
click at [172, 145] on span "Seccion Premios Mexvax.html" at bounding box center [161, 147] width 52 height 6
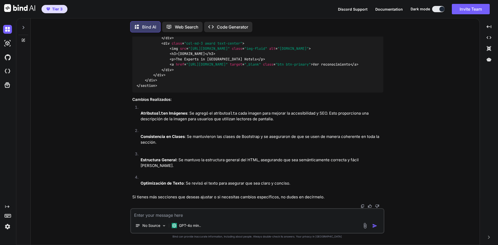
scroll to position [1373, 0]
click at [168, 215] on textarea at bounding box center [257, 213] width 253 height 9
click at [200, 228] on p "GPT-4o min.." at bounding box center [190, 225] width 22 height 5
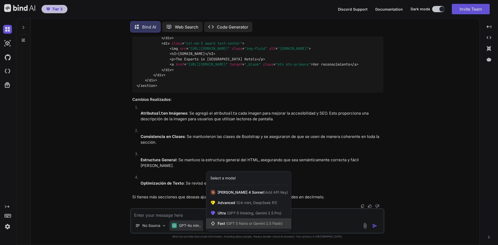
click at [273, 223] on span "(GPT 5 Nano or Gemini 2.5 Flash)" at bounding box center [254, 223] width 56 height 4
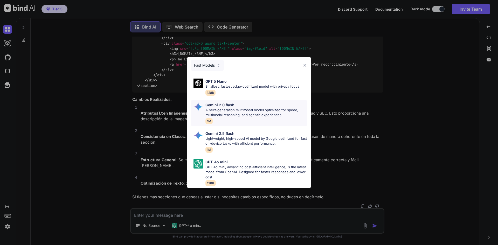
click at [254, 110] on p "A next-generation multimodal model optimized for speed, multimodal reasoning, a…" at bounding box center [256, 113] width 102 height 10
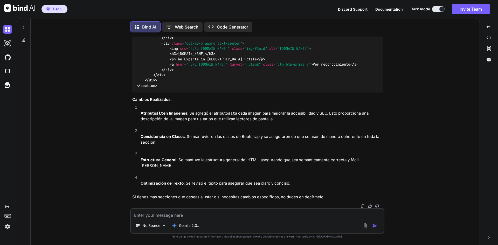
click at [211, 216] on textarea at bounding box center [257, 213] width 253 height 9
click at [368, 226] on div at bounding box center [370, 226] width 17 height 6
click at [363, 225] on img at bounding box center [365, 226] width 6 height 6
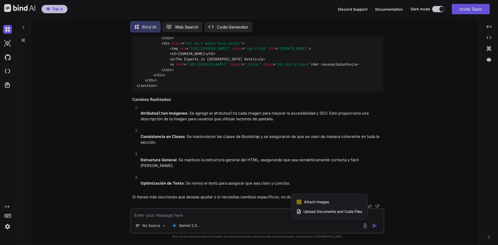
click at [327, 203] on span "Attach Images" at bounding box center [316, 201] width 25 height 5
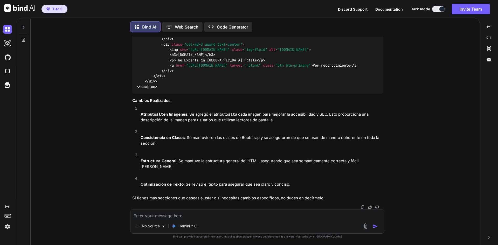
scroll to position [1372, 0]
drag, startPoint x: 195, startPoint y: 215, endPoint x: 207, endPoint y: 215, distance: 11.7
click at [196, 215] on textarea at bounding box center [257, 214] width 254 height 9
click at [226, 223] on div "No Source Gemini 2.0.." at bounding box center [257, 227] width 254 height 12
click at [228, 220] on div "No Source Gemini 2.0.." at bounding box center [257, 221] width 254 height 24
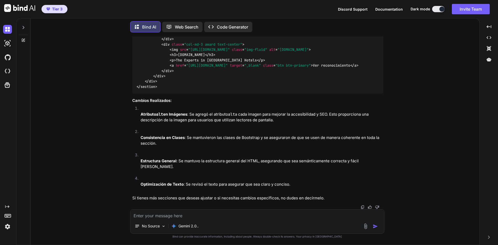
click at [230, 217] on textarea at bounding box center [257, 214] width 254 height 9
click at [363, 225] on img at bounding box center [366, 226] width 6 height 6
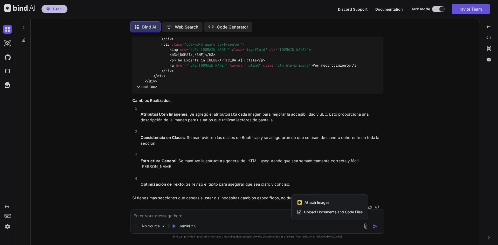
click at [327, 201] on span "Attach Images" at bounding box center [316, 202] width 25 height 5
type textarea "x"
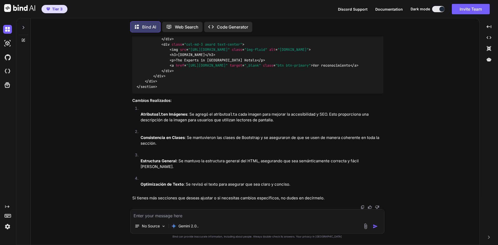
type input "C:\fakepath\Captura de pantalla [DATE] 110731.png"
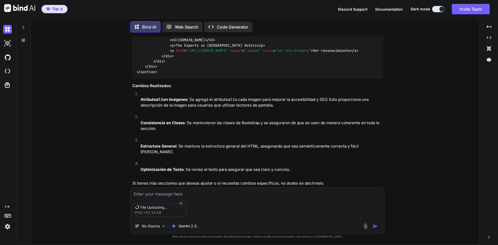
scroll to position [1373, 0]
click at [192, 212] on div "Captura de pantalla [DATE] 110731 png 61.34 KB" at bounding box center [257, 210] width 254 height 22
type textarea "x"
click at [207, 213] on div "Captura de pantalla [DATE] 110731 png 61.34 KB" at bounding box center [257, 210] width 254 height 22
click at [210, 200] on div "Captura de pantalla [DATE] 110731 png 61.34 KB" at bounding box center [257, 210] width 254 height 22
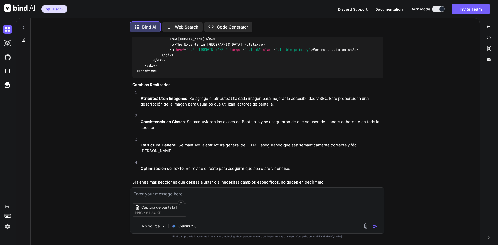
click at [214, 197] on div "Captura de pantalla [DATE] 110731 png 61.34 KB No Source Gemini 2.0.." at bounding box center [257, 210] width 254 height 46
click at [146, 189] on textarea at bounding box center [257, 192] width 254 height 9
type textarea "s"
type textarea "x"
type textarea "se"
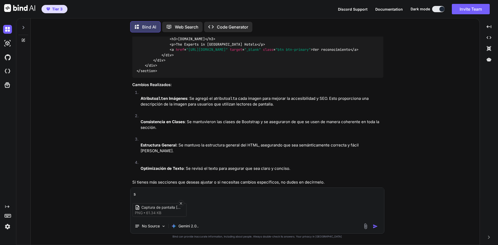
type textarea "x"
type textarea "se"
type textarea "x"
type textarea "se t"
type textarea "x"
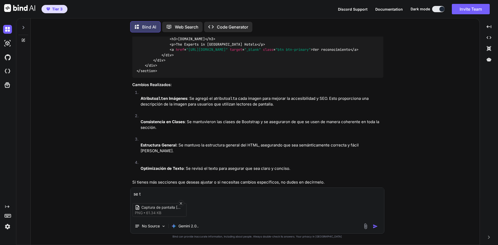
type textarea "se ti"
type textarea "x"
type textarea "se tie"
type textarea "x"
type textarea "se tien"
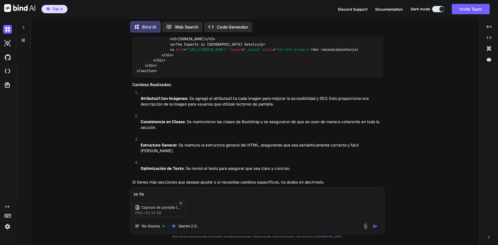
type textarea "x"
type textarea "se tiene"
type textarea "x"
type textarea "se tiene"
type textarea "x"
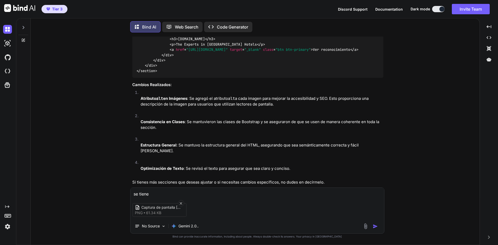
type textarea "se tiene q"
type textarea "x"
type textarea "se tiene qu"
type textarea "x"
type textarea "se tiene que"
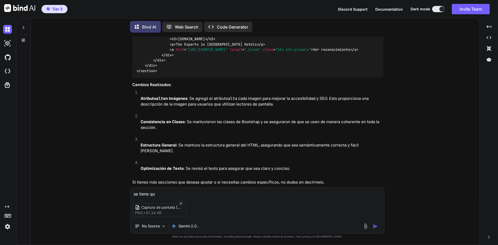
type textarea "x"
type textarea "se tiene que"
type textarea "x"
type textarea "se tiene que v"
type textarea "x"
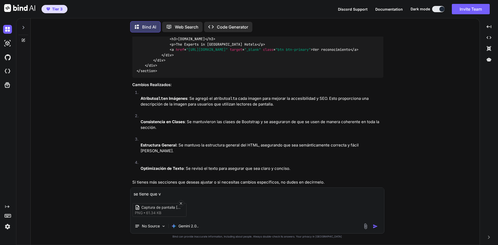
type textarea "se tiene que ve"
type textarea "x"
type textarea "se tiene que ver"
type textarea "x"
type textarea "se tiene que ver"
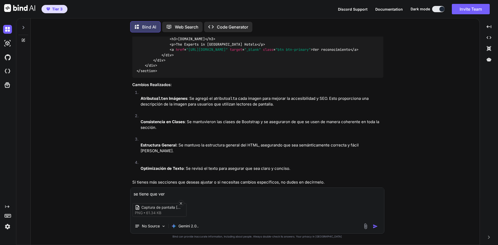
type textarea "x"
type textarea "se tiene que ver s"
type textarea "x"
type textarea "se tiene que ver si"
type textarea "x"
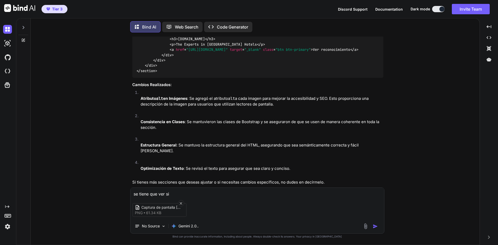
type textarea "se tiene que ver sim"
type textarea "x"
type textarea "se tiene que ver simi"
type textarea "x"
type textarea "se tiene que ver simil"
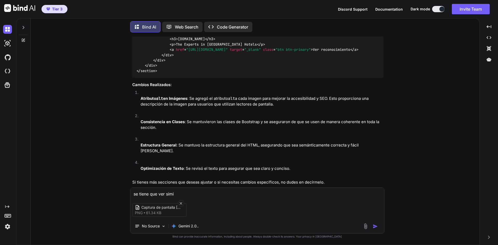
type textarea "x"
type textarea "se tiene que ver [PERSON_NAME]"
type textarea "x"
type textarea "se tiene que ver similar"
type textarea "x"
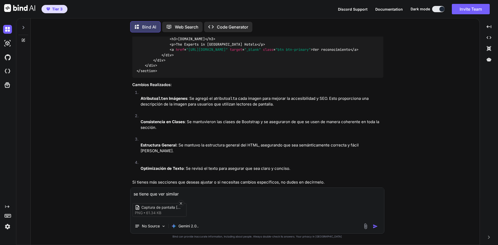
type textarea "se tiene que ver similar"
type textarea "x"
type textarea "se tiene que ver similar a"
type textarea "x"
type textarea "se tiene que ver similar a"
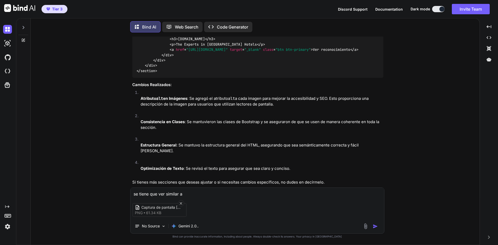
type textarea "x"
type textarea "se tiene que ver similar a e"
type textarea "x"
type textarea "se tiene que ver similar a es"
type textarea "x"
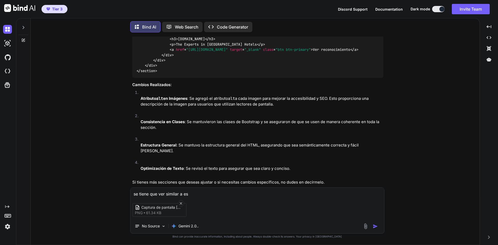
type textarea "se tiene que ver similar a est"
type textarea "x"
type textarea "se tiene que ver similar a esto"
type textarea "x"
type textarea "se tiene que ver similar a esto"
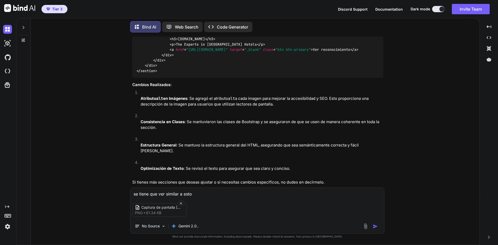
type textarea "x"
type textarea "se tiene que ver similar a esto p"
type textarea "x"
type textarea "se tiene que ver similar a esto pe"
type textarea "x"
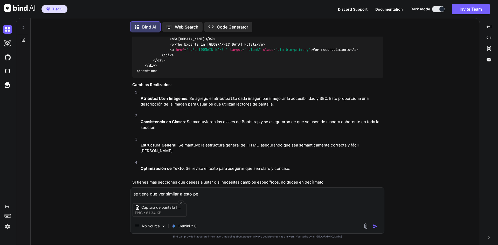
type textarea "se tiene que ver similar a esto per"
type textarea "x"
type textarea "se tiene que ver similar a esto pero"
type textarea "x"
type textarea "se tiene que ver similar a esto pero"
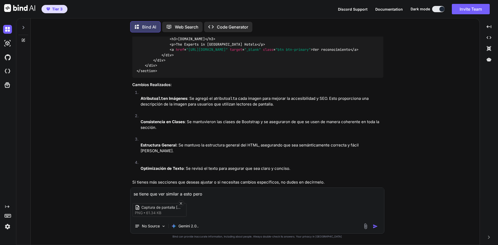
type textarea "x"
type textarea "se tiene que ver similar a esto pero u"
type textarea "x"
type textarea "se tiene que ver similar a esto pero us"
type textarea "x"
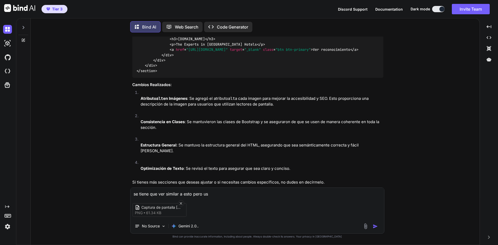
type textarea "se tiene que ver similar a esto pero usa"
type textarea "x"
type textarea "se tiene que ver similar a esto pero usan"
type textarea "x"
type textarea "se tiene que ver similar a esto pero usand"
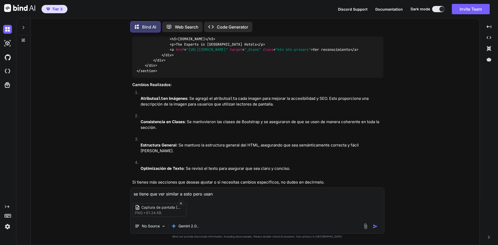
type textarea "x"
type textarea "se tiene que ver similar a esto pero usando"
type textarea "x"
type textarea "se tiene que ver similar a esto pero usando"
type textarea "x"
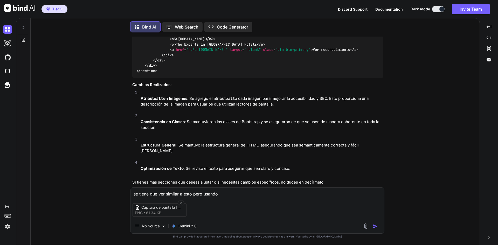
type textarea "se tiene que ver similar a esto pero usando e"
type textarea "x"
type textarea "se tiene que ver similar a esto pero usando es"
type textarea "x"
type textarea "se tiene que ver similar a esto pero usando est"
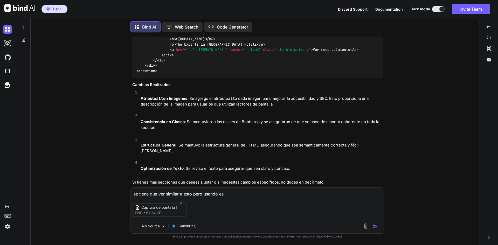
type textarea "x"
type textarea "se tiene que ver similar a esto pero usando estr"
type textarea "x"
type textarea "se tiene que ver similar a esto pero usando estri"
type textarea "x"
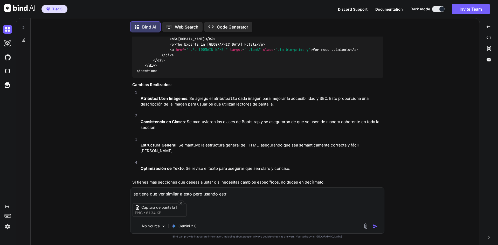
type textarea "se tiene que ver similar a esto pero usando estric"
type textarea "x"
type textarea "se tiene que ver similar a esto pero usando estrict"
type textarea "x"
type textarea "se tiene que ver similar a esto pero usando estricta"
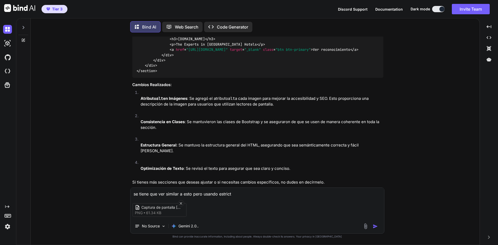
type textarea "x"
type textarea "se tiene que ver similar a esto pero usando estrictam"
type textarea "x"
type textarea "se tiene que ver similar a esto pero usando estrictame"
type textarea "x"
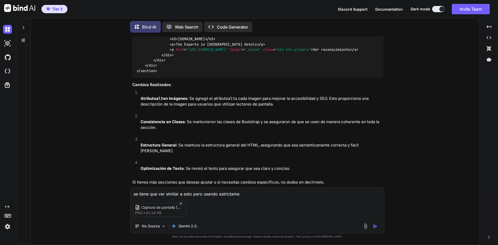
type textarea "se tiene que ver similar a esto pero usando estrictamen"
type textarea "x"
type textarea "se tiene que ver similar a esto pero usando estrictament"
type textarea "x"
type textarea "se tiene que ver similar a esto pero usando estrictamente"
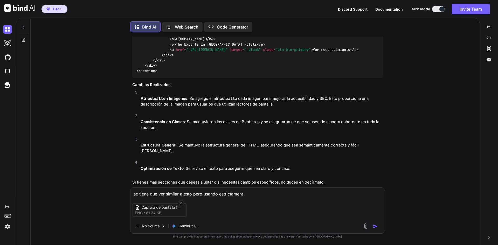
type textarea "x"
type textarea "se tiene que ver similar a esto pero usando estrictamente"
type textarea "x"
type textarea "se tiene que ver similar a esto pero usando estrictamente l"
type textarea "x"
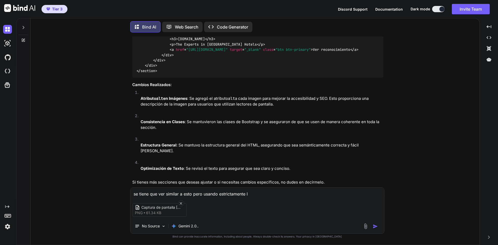
type textarea "se tiene que ver similar a esto pero usando estrictamente la"
type textarea "x"
type textarea "se tiene que ver similar a esto pero usando estrictamente las"
type textarea "x"
type textarea "se tiene que ver similar a esto pero usando estrictamente las"
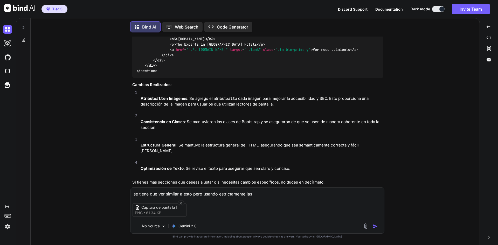
type textarea "x"
type textarea "se tiene que ver similar a esto pero usando estrictamente las c"
type textarea "x"
type textarea "se tiene que ver similar a esto pero usando estrictamente las cl"
type textarea "x"
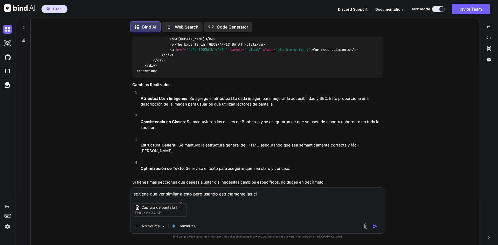
type textarea "se tiene que ver similar a esto pero usando estrictamente las cla"
type textarea "x"
type textarea "se tiene que ver similar a esto pero usando estrictamente las clas"
type textarea "x"
type textarea "se tiene que ver similar a esto pero usando estrictamente las clase"
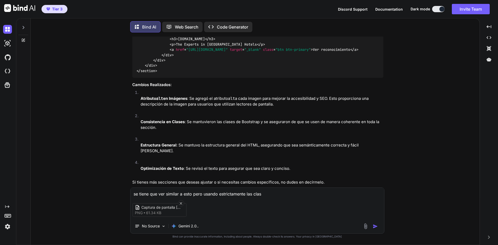
type textarea "x"
type textarea "se tiene que ver similar a esto pero usando estrictamente las clases"
type textarea "x"
type textarea "se tiene que ver similar a esto pero usando estrictamente las clases"
type textarea "x"
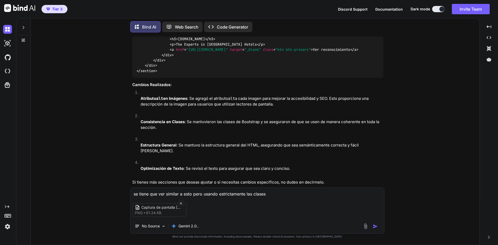
type textarea "se tiene que ver similar a esto pero usando estrictamente las clases y"
type textarea "x"
type textarea "se tiene que ver similar a esto pero usando estrictamente las clases y"
type textarea "x"
type textarea "se tiene que ver similar a esto pero usando estrictamente las clases y d"
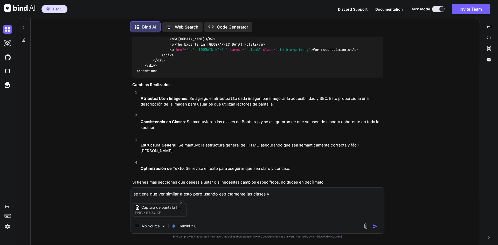
type textarea "x"
type textarea "se tiene que ver similar a esto pero usando estrictamente las clases y di"
type textarea "x"
type textarea "se tiene que ver similar a esto pero usando estrictamente las clases y dis"
type textarea "x"
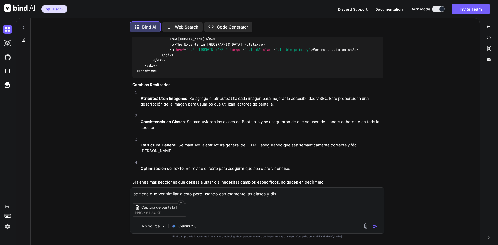
type textarea "se tiene que ver similar a esto pero usando estrictamente las clases y dise"
type textarea "x"
type textarea "se tiene que ver similar a esto pero usando estrictamente las clases y diseñ"
type textarea "x"
type textarea "se tiene que ver similar a esto pero usando estrictamente las clases y diseño"
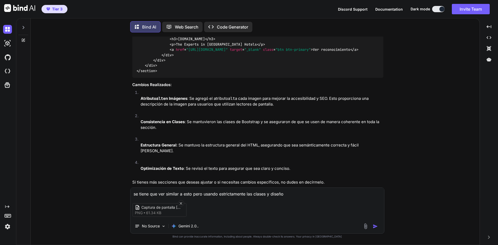
type textarea "x"
type textarea "se tiene que ver similar a esto pero usando estrictamente las clases y diseños"
type textarea "x"
type textarea "se tiene que ver similar a esto pero usando estrictamente las clases y diseños,"
type textarea "x"
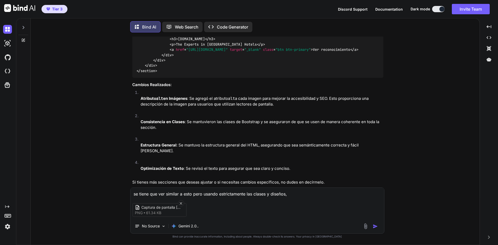
type textarea "se tiene que ver similar a esto pero usando estrictamente las clases y diseños,"
type textarea "x"
type textarea "se tiene que ver similar a esto pero usando estrictamente las clases y diseños,…"
type textarea "x"
type textarea "se tiene que ver similar a esto pero usando estrictamente las clases y diseños,…"
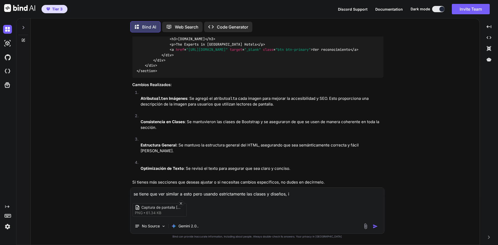
type textarea "x"
type textarea "se tiene que ver similar a esto pero usando estrictamente las clases y diseños,…"
type textarea "x"
type textarea "se tiene que ver similar a esto pero usando estrictamente las clases y diseños,…"
type textarea "x"
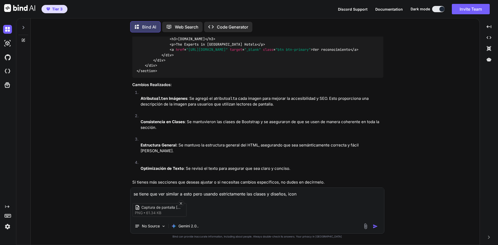
type textarea "se tiene que ver similar a esto pero usando estrictamente las clases y diseños,…"
type textarea "x"
type textarea "se tiene que ver similar a esto pero usando estrictamente las clases y diseños,…"
type textarea "x"
type textarea "se tiene que ver similar a esto pero usando estrictamente las clases y diseños,…"
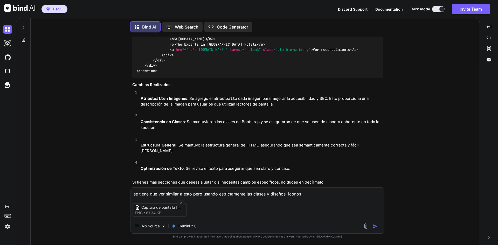
type textarea "x"
type textarea "se tiene que ver similar a esto pero usando estrictamente las clases y diseños,…"
type textarea "x"
type textarea "se tiene que ver similar a esto pero usando estrictamente las clases y diseños,…"
type textarea "x"
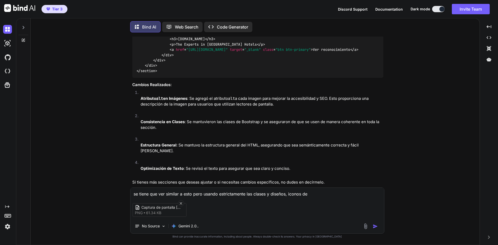
type textarea "se tiene que ver similar a esto pero usando estrictamente las clases y diseños,…"
type textarea "x"
type textarea "se tiene que ver similar a esto pero usando estrictamente las clases y diseños,…"
type textarea "x"
type textarea "se tiene que ver similar a esto pero usando estrictamente las clases y diseños,…"
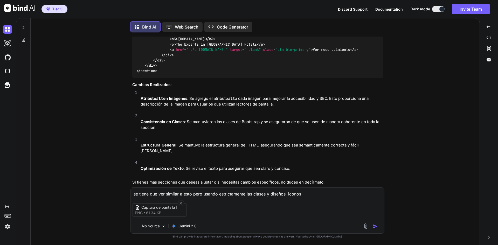
type textarea "x"
type textarea "se tiene que ver similar a esto pero usando estrictamente las clases y diseños,…"
type textarea "x"
type textarea "se tiene que ver similar a esto pero usando estrictamente las clases y diseños,…"
type textarea "x"
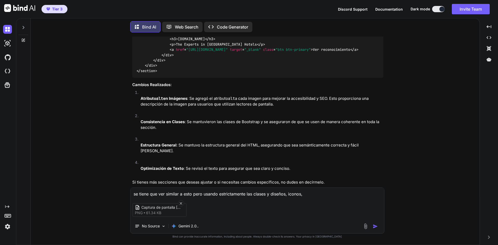
type textarea "se tiene que ver similar a esto pero usando estrictamente las clases y diseños,…"
type textarea "x"
type textarea "se tiene que ver similar a esto pero usando estrictamente las clases y diseños,…"
type textarea "x"
type textarea "se tiene que ver similar a esto pero usando estrictamente las clases y diseños,…"
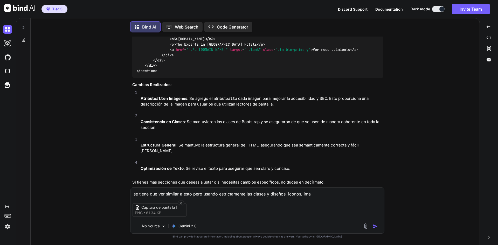
type textarea "x"
type textarea "se tiene que ver similar a esto pero usando estrictamente las clases y diseños,…"
type textarea "x"
type textarea "se tiene que ver similar a esto pero usando estrictamente las clases y diseños,…"
paste textarea "[URL][DOMAIN_NAME]"
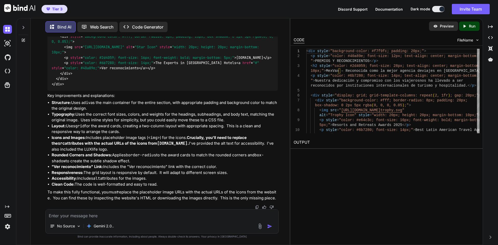
scroll to position [1846, 0]
click at [440, 27] on p "Preview" at bounding box center [447, 26] width 14 height 5
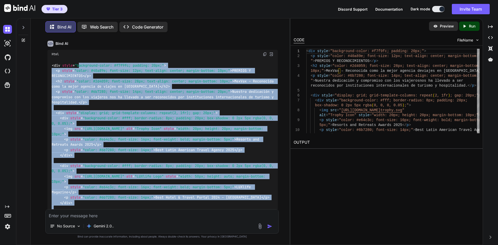
scroll to position [1561, 0]
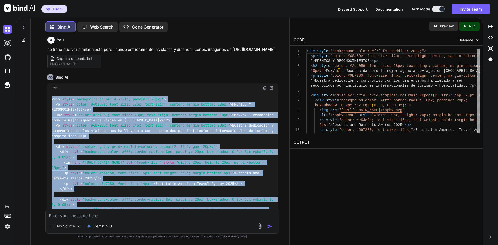
drag, startPoint x: 68, startPoint y: 137, endPoint x: 51, endPoint y: 124, distance: 21.4
click at [51, 124] on div "< div style = "background-color: #f7f9fc; padding: 20px;" > < p style = "color:…" at bounding box center [162, 220] width 230 height 257
copy code "< lor ipsum = "dolorsitam-conse: #a9e1se; doeiusm: 16te;" > < i utlab = "etdol:…"
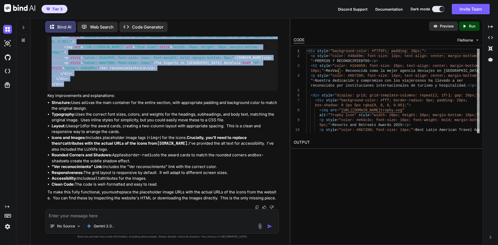
scroll to position [1846, 0]
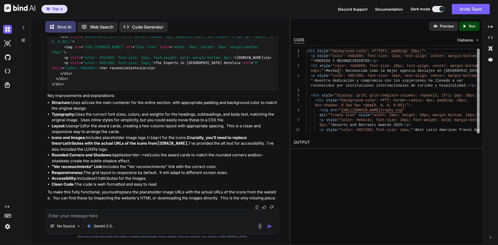
click at [137, 215] on textarea at bounding box center [162, 214] width 233 height 9
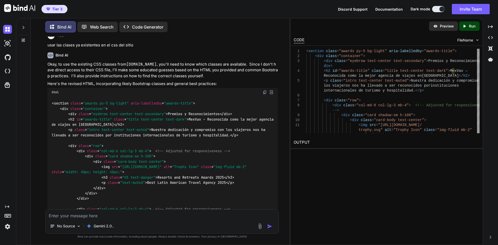
scroll to position [1979, 0]
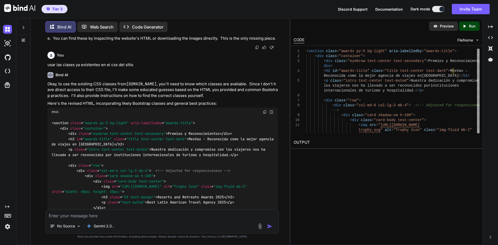
click at [263, 114] on img at bounding box center [265, 112] width 4 height 4
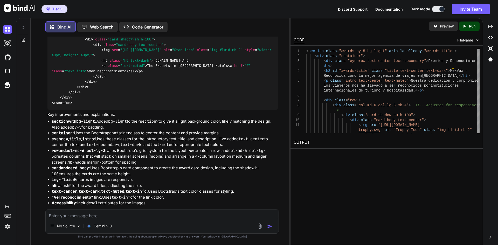
scroll to position [2420, 0]
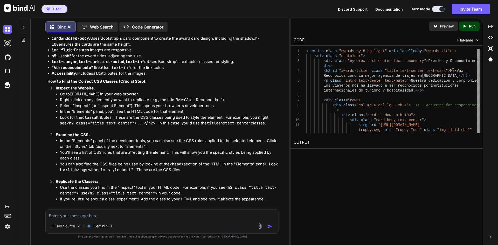
click at [128, 214] on textarea at bounding box center [162, 214] width 233 height 9
paste textarea "[URL][DOMAIN_NAME]"
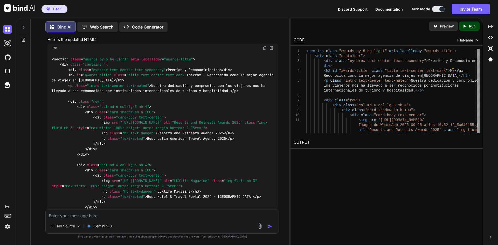
scroll to position [2707, 0]
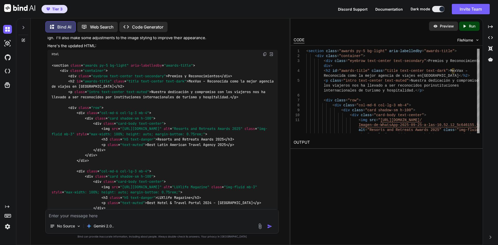
click at [266, 56] on img at bounding box center [265, 54] width 4 height 4
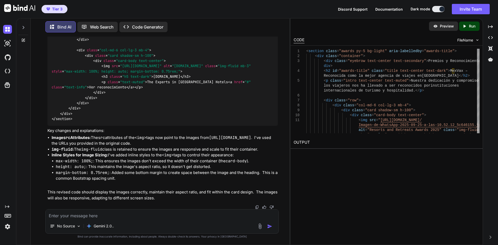
scroll to position [2988, 0]
click at [134, 218] on textarea at bounding box center [162, 214] width 233 height 9
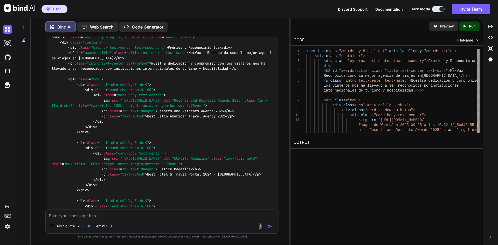
scroll to position [3163, 0]
click at [263, 29] on img at bounding box center [265, 27] width 4 height 4
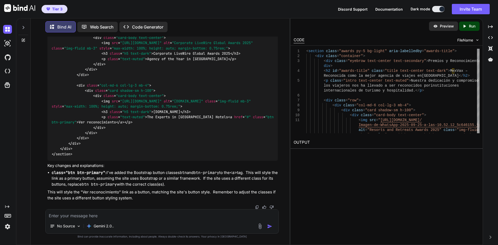
scroll to position [3397, 0]
click at [127, 216] on textarea at bounding box center [162, 214] width 233 height 9
paste textarea "btn-search right mr30 ladda-button"
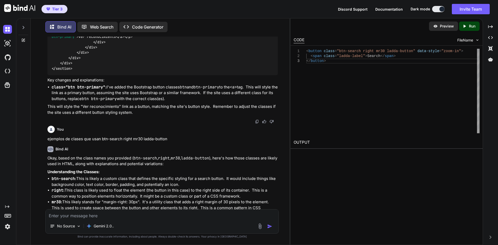
scroll to position [3421, 0]
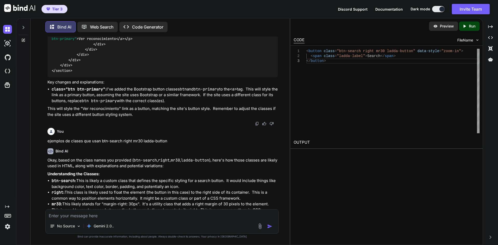
click at [200, 218] on textarea at bounding box center [162, 214] width 233 height 9
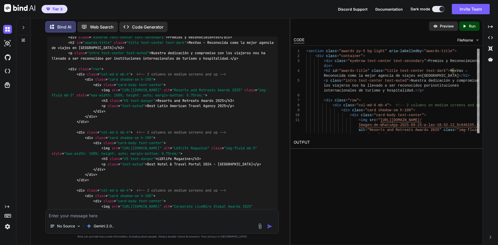
scroll to position [4199, 0]
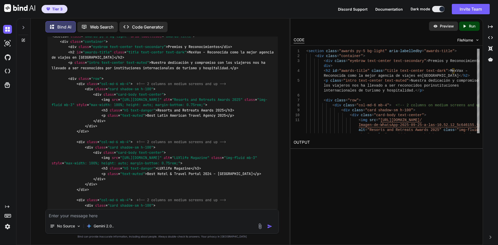
click at [264, 27] on img at bounding box center [265, 25] width 4 height 4
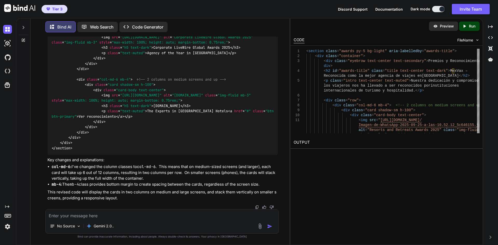
scroll to position [4485, 0]
click at [137, 211] on textarea at bounding box center [162, 214] width 233 height 9
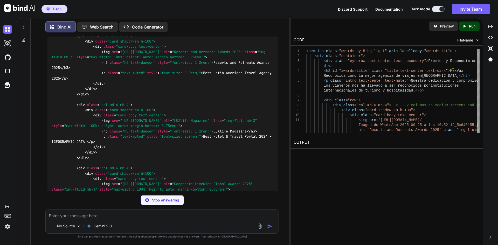
scroll to position [4677, 0]
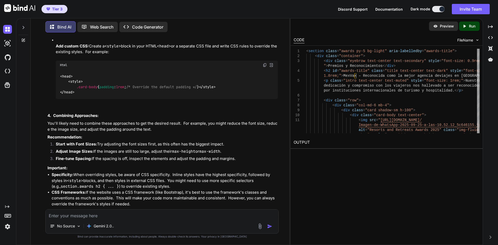
scroll to position [5481, 0]
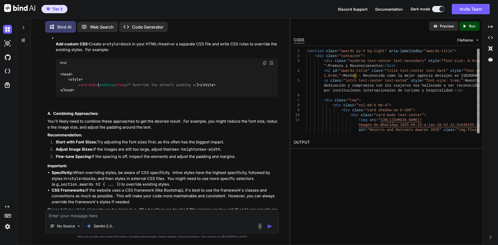
click at [93, 214] on textarea at bounding box center [162, 214] width 233 height 9
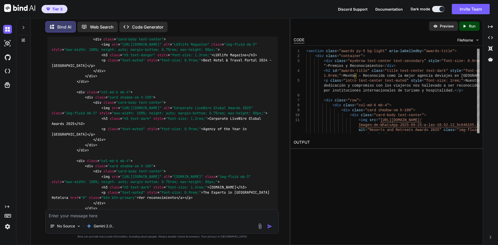
scroll to position [5804, 0]
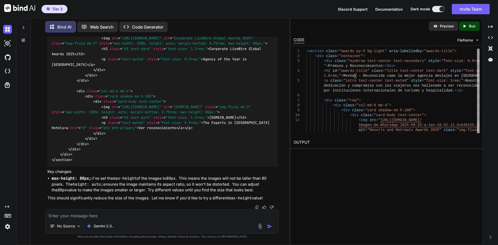
scroll to position [6116, 0]
click at [119, 218] on textarea at bounding box center [162, 214] width 233 height 9
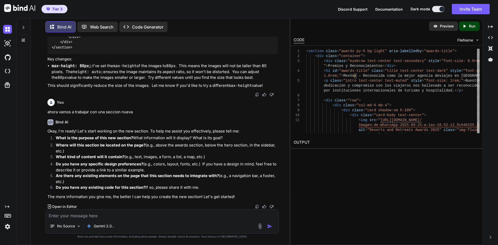
scroll to position [6228, 0]
click at [147, 216] on textarea at bounding box center [162, 214] width 233 height 9
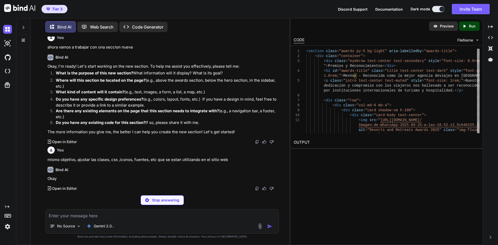
scroll to position [6283, 0]
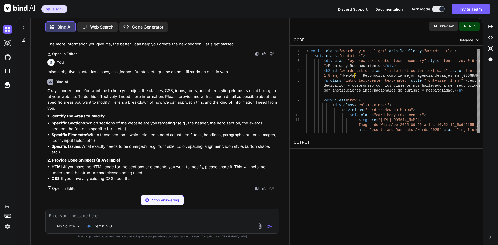
click at [109, 213] on textarea at bounding box center [162, 214] width 233 height 9
paste textarea "<loremip dolor="sitame co-2" adip-elitseddoe="tempor-incid"> <utl etdol="magnaa…"
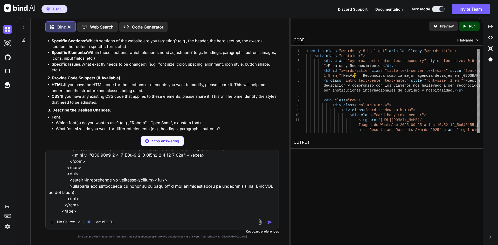
scroll to position [227, 0]
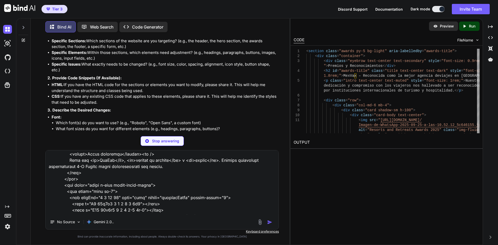
click at [270, 224] on img "button" at bounding box center [269, 222] width 5 height 5
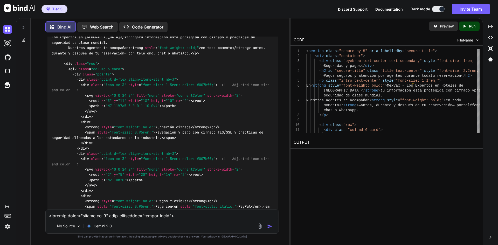
scroll to position [7270, 0]
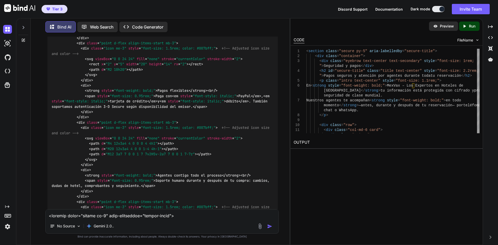
drag, startPoint x: 166, startPoint y: 220, endPoint x: 169, endPoint y: 214, distance: 6.0
click at [166, 220] on div "No Source Gemini 2.0.." at bounding box center [161, 221] width 233 height 24
click at [169, 214] on textarea at bounding box center [162, 214] width 233 height 9
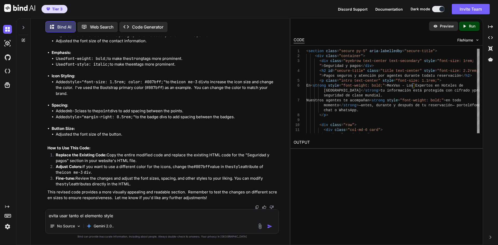
scroll to position [7788, 0]
paste textarea "[URL][DOMAIN_NAME]"
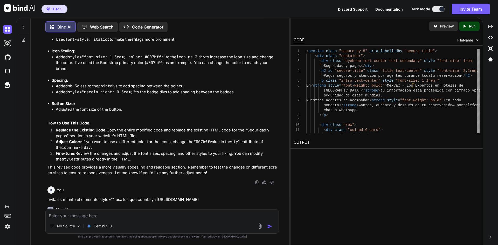
scroll to position [7766, 0]
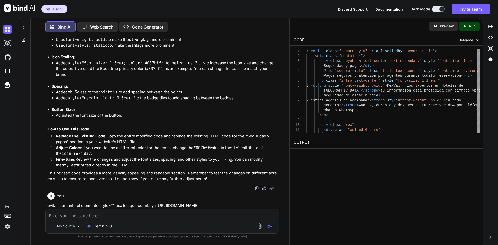
drag, startPoint x: 117, startPoint y: 114, endPoint x: 121, endPoint y: 113, distance: 3.6
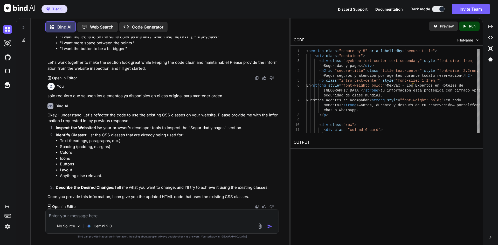
scroll to position [8310, 0]
click at [144, 214] on textarea at bounding box center [162, 214] width 233 height 9
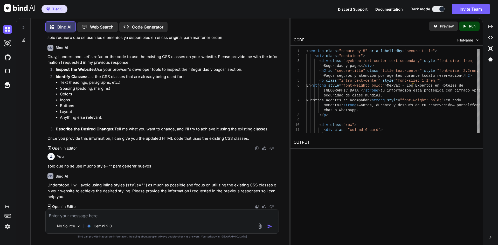
scroll to position [8369, 0]
click at [186, 218] on textarea at bounding box center [162, 214] width 233 height 9
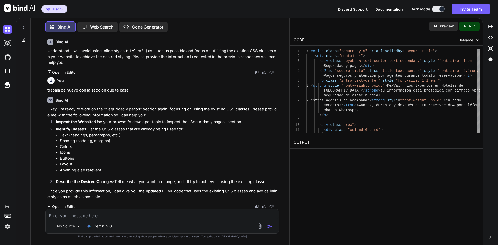
scroll to position [8503, 0]
paste textarea "[URL][DOMAIN_NAME]"
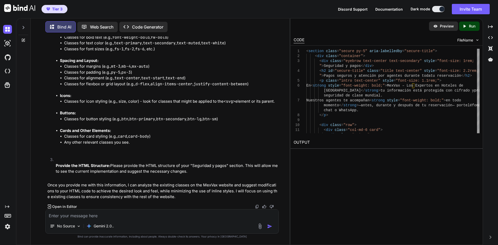
scroll to position [9118, 0]
drag, startPoint x: 150, startPoint y: 215, endPoint x: 212, endPoint y: 194, distance: 65.5
click at [150, 215] on textarea at bounding box center [162, 214] width 233 height 9
paste textarea "<loremip dolor="sitame co-2" adip-elitseddoe="tempor-incid"> <utl etdol="magnaa…"
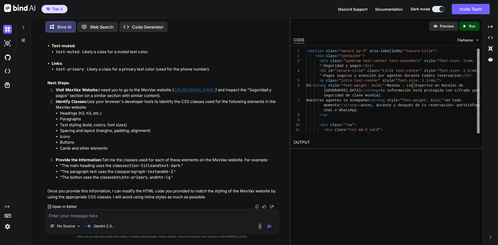
scroll to position [9786, 0]
click at [133, 216] on textarea at bounding box center [162, 214] width 233 height 9
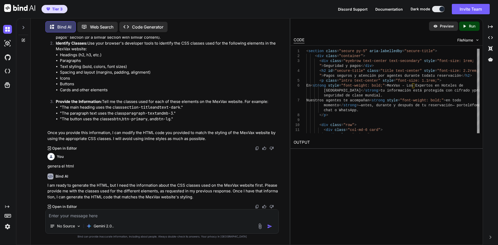
scroll to position [9844, 0]
drag, startPoint x: 145, startPoint y: 213, endPoint x: 193, endPoint y: 216, distance: 48.3
click at [145, 213] on textarea at bounding box center [162, 214] width 233 height 9
paste textarea "<!-- Fonts --> <link rel="preconnect" href="[URL][DOMAIN_NAME]"> <link rel="pre…"
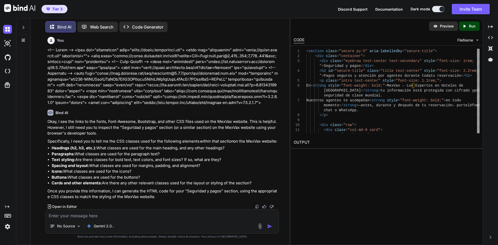
scroll to position [10019, 0]
click at [144, 217] on textarea at bounding box center [162, 214] width 233 height 9
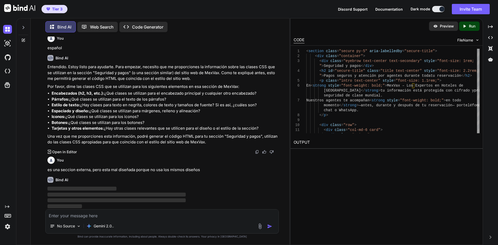
scroll to position [10254, 0]
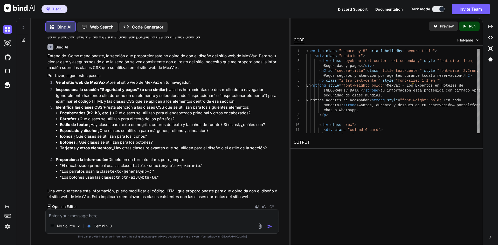
click at [174, 191] on p "Una vez que tenga esta información, puedo modificar el código HTML que proporci…" at bounding box center [162, 194] width 230 height 12
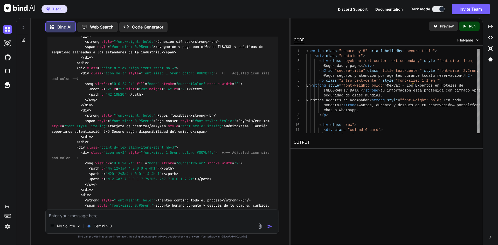
scroll to position [7223, 0]
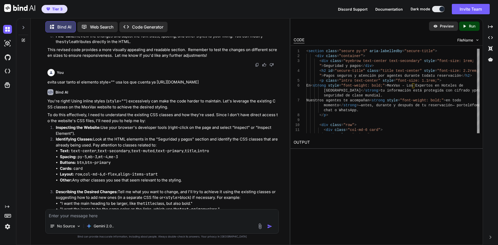
scroll to position [8027, 0]
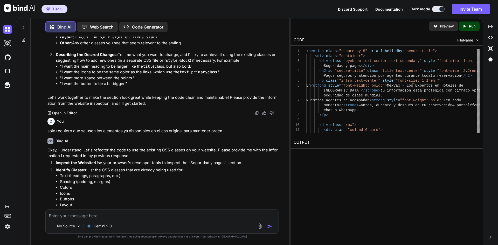
click at [143, 213] on textarea at bounding box center [162, 214] width 233 height 9
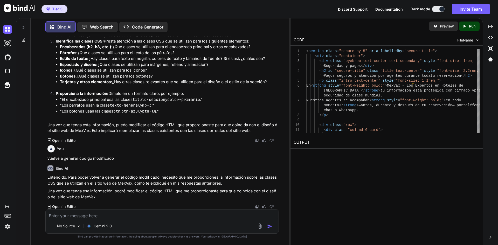
scroll to position [10453, 0]
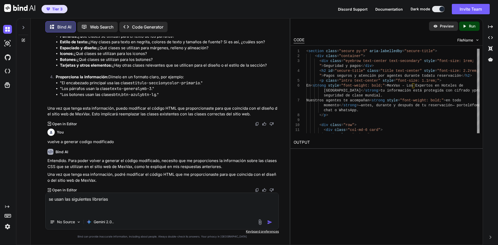
paste textarea "<!-- Fonts --> <link rel="preconnect" href="[URL][DOMAIN_NAME]"> <link rel="pre…"
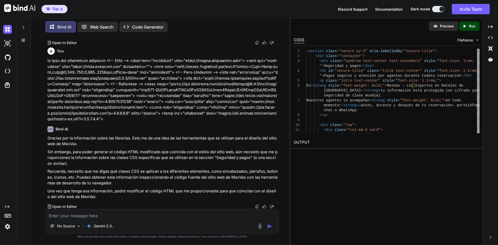
scroll to position [10616, 0]
click at [161, 220] on div "No Source Gemini 2.0.." at bounding box center [161, 221] width 233 height 24
click at [162, 218] on textarea at bounding box center [162, 214] width 233 height 9
paste textarea "ladda-themeless.min.css"
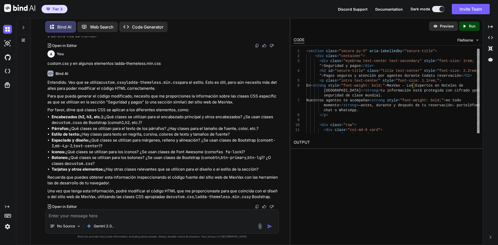
scroll to position [10777, 0]
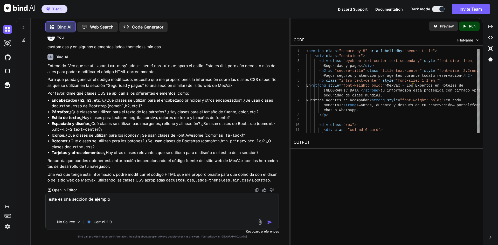
paste textarea "<loremip dolor="sit-ametcon"> <a9>Elitse Doeius</t5> <inc utlab="etd-magnaaliq …"
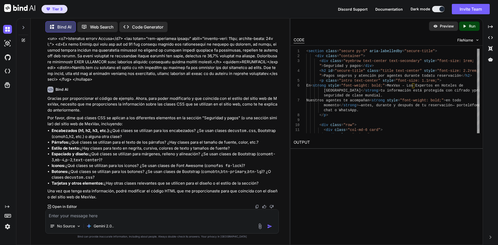
scroll to position [11022, 0]
click at [169, 215] on textarea at bounding box center [162, 214] width 233 height 9
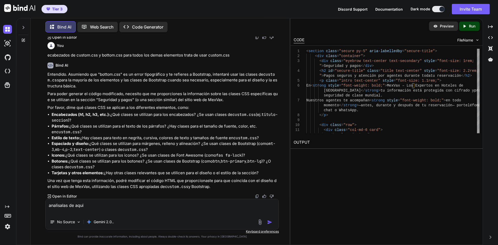
scroll to position [11197, 0]
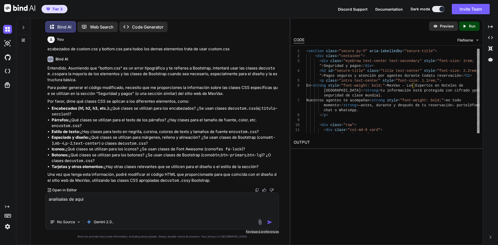
paste textarea "[URL][DOMAIN_NAME]"
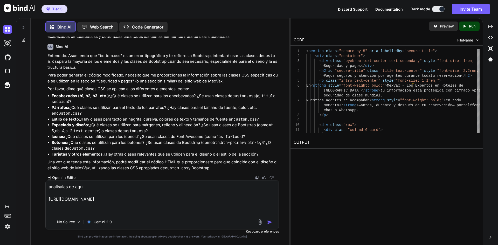
paste textarea "[URL][DOMAIN_NAME]"
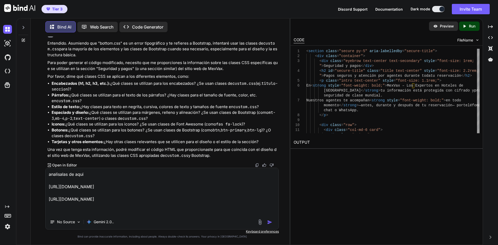
paste textarea "[URL][DOMAIN_NAME]"
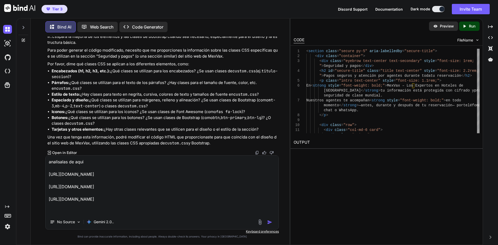
paste textarea "[URL][DOMAIN_NAME]"
drag, startPoint x: 138, startPoint y: 195, endPoint x: 119, endPoint y: 205, distance: 21.9
click at [138, 195] on textarea "analisalas de aqui [URL][DOMAIN_NAME] [URL][DOMAIN_NAME] [URL][DOMAIN_NAME] [UR…" at bounding box center [162, 185] width 233 height 59
click at [125, 211] on textarea "analisalas de aqui [URL][DOMAIN_NAME] [URL][DOMAIN_NAME] [URL][DOMAIN_NAME] [UR…" at bounding box center [162, 185] width 233 height 59
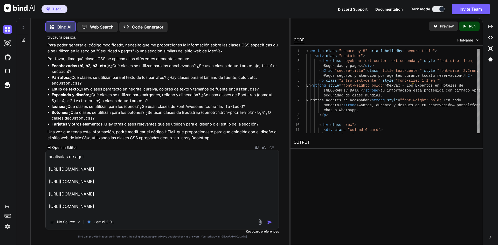
scroll to position [7, 0]
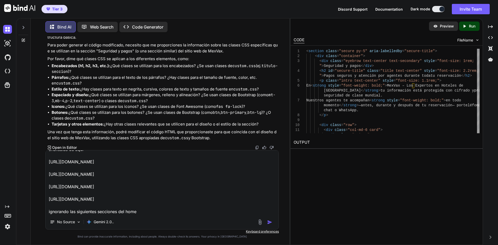
paste textarea "MexVax: Historias que inspiran tu próximo viaje Ofertas Exclusivas MexVax Punto…"
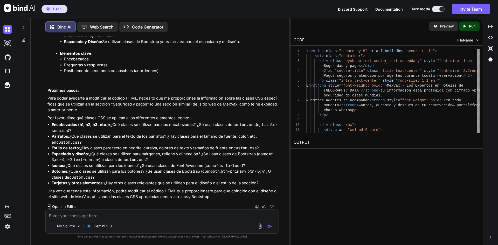
scroll to position [11817, 0]
click at [122, 216] on textarea at bounding box center [162, 214] width 233 height 9
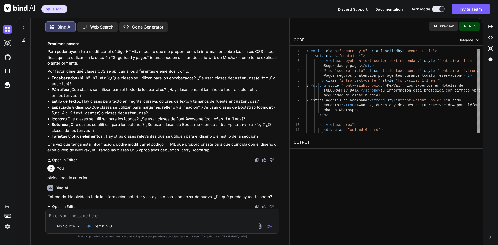
scroll to position [11864, 0]
click at [170, 218] on textarea at bounding box center [162, 214] width 233 height 9
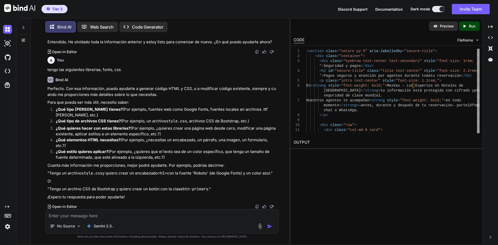
scroll to position [12019, 0]
paste textarea "[URL][DOMAIN_NAME]"
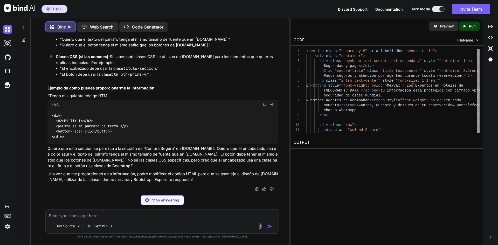
scroll to position [12315, 0]
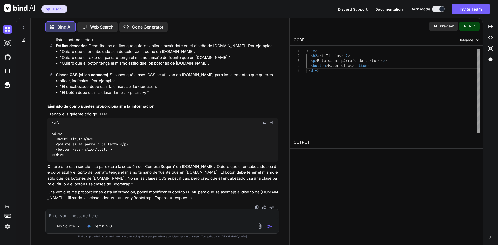
click at [143, 217] on textarea at bounding box center [162, 214] width 233 height 9
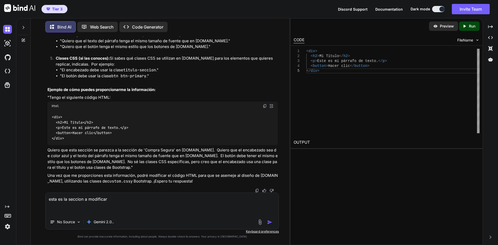
paste textarea "<loremip dolor="sitame co-2" adip-elitseddoe="tempor-incid"> <utl etdol="magnaa…"
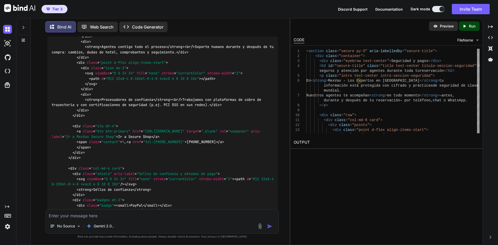
scroll to position [13207, 0]
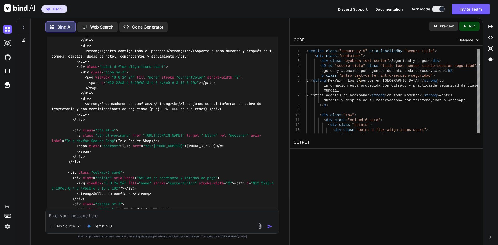
click at [167, 212] on textarea at bounding box center [162, 214] width 233 height 9
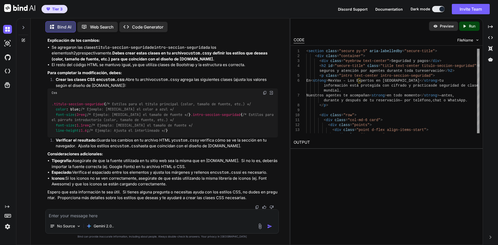
scroll to position [13848, 0]
click at [257, 227] on img at bounding box center [260, 226] width 6 height 6
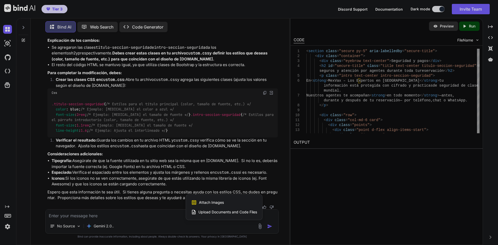
click at [122, 211] on div at bounding box center [249, 122] width 498 height 245
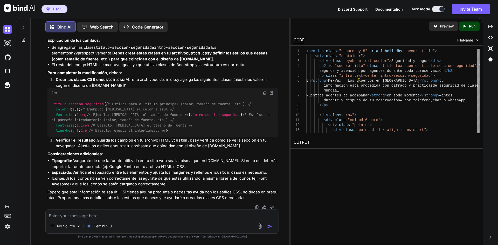
click at [118, 214] on textarea at bounding box center [162, 214] width 233 height 9
click at [257, 229] on div "No Source Gemini 2.0.." at bounding box center [162, 227] width 233 height 12
click at [258, 229] on img at bounding box center [260, 226] width 6 height 6
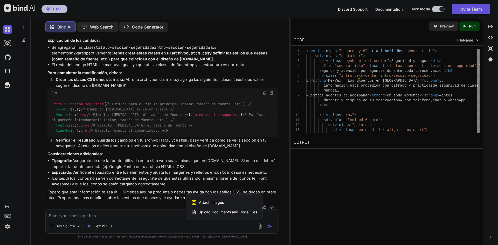
click at [238, 201] on div "Attach Images Image attachments are only supported in Claude and Gemini models." at bounding box center [224, 203] width 66 height 10
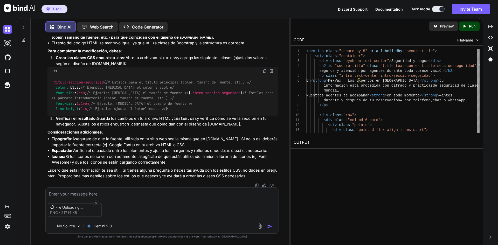
click at [90, 195] on textarea at bounding box center [162, 192] width 233 height 9
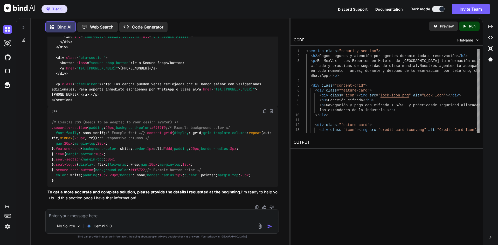
scroll to position [14368, 0]
drag, startPoint x: 342, startPoint y: 218, endPoint x: 189, endPoint y: 245, distance: 155.6
click at [342, 218] on div "Preview Created with Pixso. Run CODE FileName 1 2 3 4 5 6 7 8 9 10 11 12 13 14 …" at bounding box center [386, 131] width 193 height 227
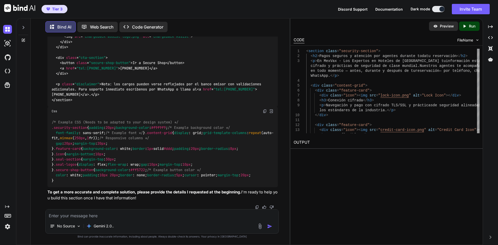
click at [126, 219] on div "No Source Gemini 2.0.." at bounding box center [161, 221] width 233 height 24
click at [131, 214] on textarea at bounding box center [162, 214] width 233 height 9
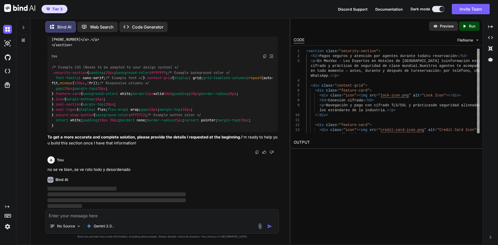
scroll to position [14889, 0]
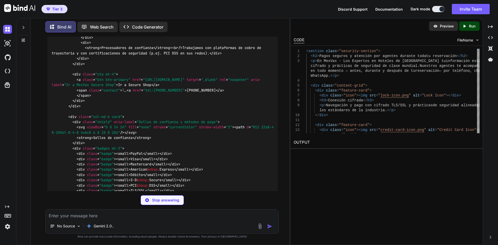
drag, startPoint x: 343, startPoint y: 232, endPoint x: 230, endPoint y: 145, distance: 142.5
click at [343, 232] on div "Preview Created with Pixso. Run CODE FileName 1 2 3 4 5 6 7 8 9 10 11 12 13 14 …" at bounding box center [386, 131] width 193 height 227
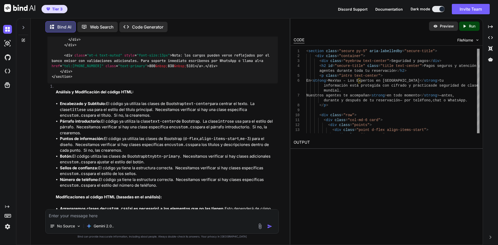
scroll to position [15071, 0]
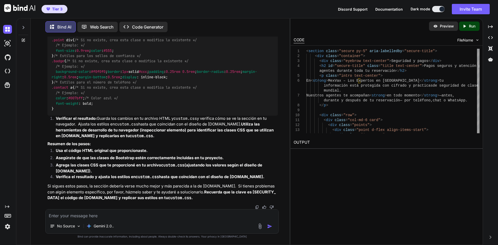
scroll to position [15905, 0]
drag, startPoint x: 136, startPoint y: 169, endPoint x: 139, endPoint y: 201, distance: 32.3
click at [136, 116] on div "/* Estilos para el título principal */ .title { /* Si no existe, crea esta clas…" at bounding box center [162, 37] width 230 height 156
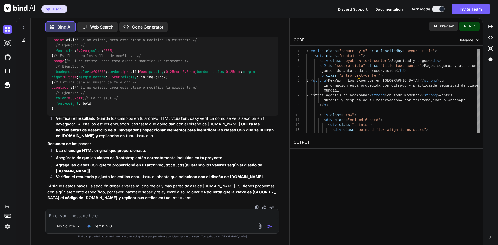
click at [115, 217] on textarea at bounding box center [162, 214] width 233 height 9
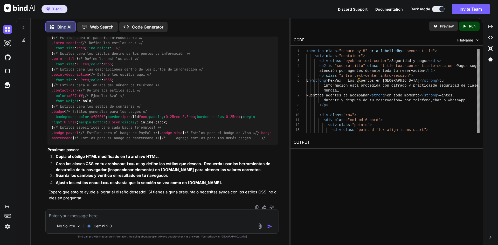
scroll to position [17246, 0]
click at [105, 214] on textarea at bounding box center [162, 214] width 233 height 9
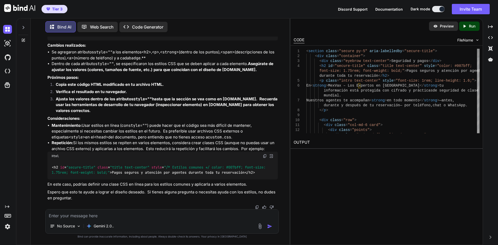
scroll to position [17388, 0]
click at [129, 218] on textarea at bounding box center [162, 214] width 233 height 9
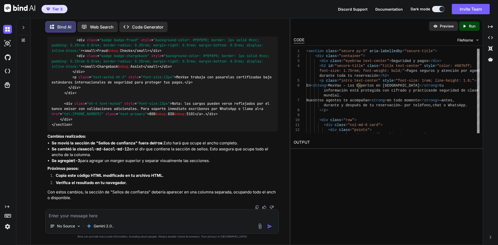
scroll to position [18366, 0]
click at [142, 214] on textarea at bounding box center [162, 214] width 233 height 9
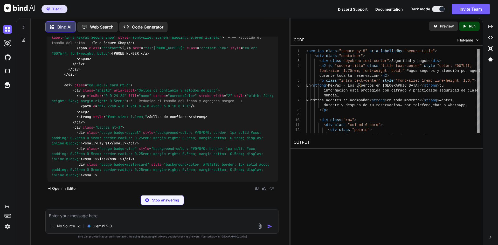
scroll to position [19253, 0]
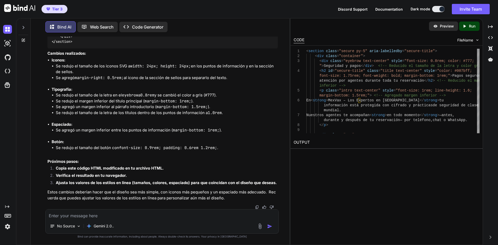
scroll to position [19323, 0]
drag, startPoint x: 385, startPoint y: 229, endPoint x: 389, endPoint y: 193, distance: 36.7
click at [385, 229] on div "Preview Created with Pixso. Run CODE FileName 1 2 3 4 5 6 7 8 9 10 < section cl…" at bounding box center [386, 131] width 193 height 227
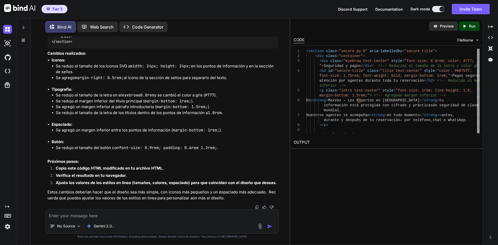
click at [259, 226] on img at bounding box center [260, 226] width 6 height 6
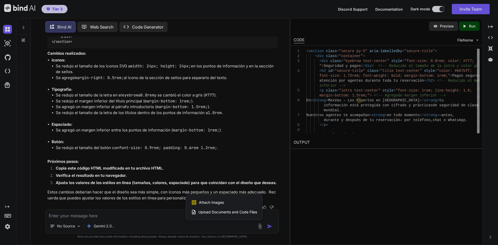
click at [231, 201] on div "Attach Images Image attachments are only supported in Claude and Gemini models." at bounding box center [224, 203] width 66 height 10
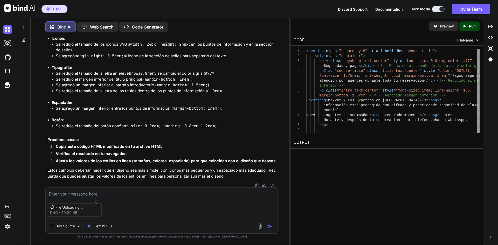
click at [152, 195] on textarea at bounding box center [162, 192] width 233 height 9
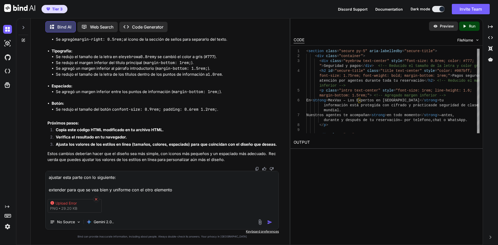
click at [96, 199] on icon at bounding box center [96, 199] width 4 height 4
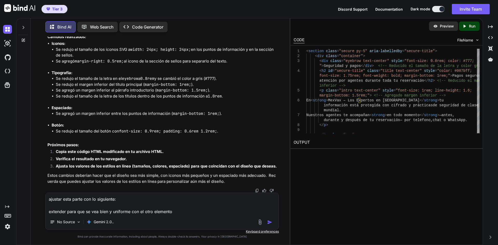
click at [261, 223] on img at bounding box center [260, 222] width 6 height 6
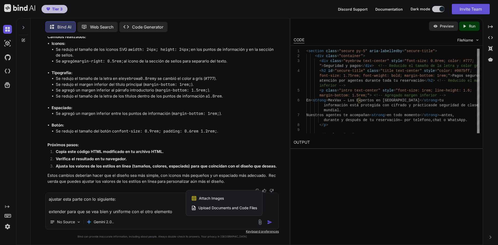
click at [212, 200] on span "Attach Images" at bounding box center [211, 198] width 25 height 5
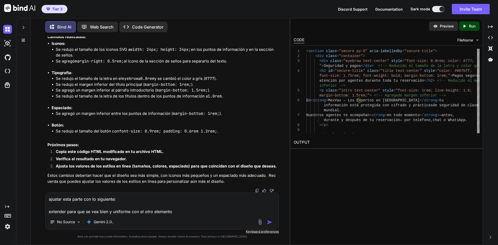
scroll to position [20200, 0]
click at [130, 200] on textarea "ajustar esta parte con lo siguiente: extender para que se vea bien y uniforme c…" at bounding box center [162, 204] width 233 height 22
click at [61, 199] on textarea "ajustar esta parte con lo siguiente: extender para que se vea bien y uniforme c…" at bounding box center [162, 204] width 233 height 22
click at [137, 199] on textarea "ajustar la primera parte parte con lo siguiente: extender para que se vea bien …" at bounding box center [162, 204] width 233 height 22
paste textarea "Conexión cifrada"
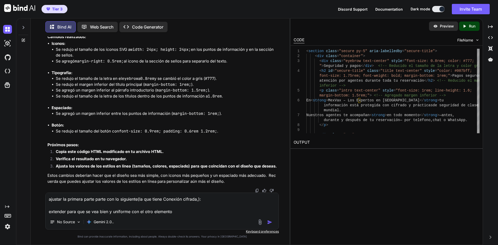
paste textarea "Pagos flexibles"
click at [177, 213] on textarea "ajustar la primera parte parte con lo siguiente(la que tiene Conexión cifrada,P…" at bounding box center [162, 204] width 233 height 22
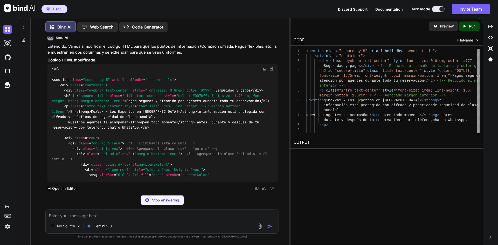
scroll to position [20397, 0]
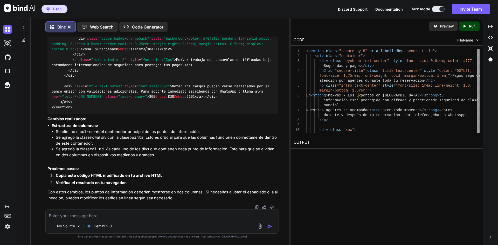
click at [259, 228] on img at bounding box center [260, 226] width 6 height 6
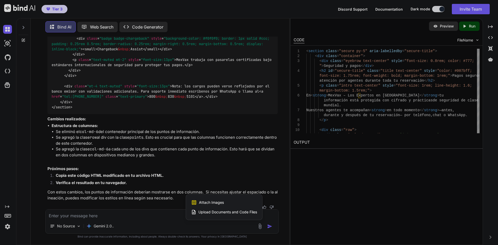
click at [223, 202] on span "Attach Images" at bounding box center [211, 202] width 25 height 5
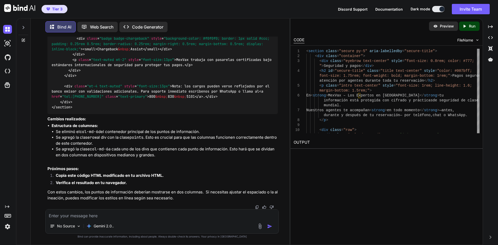
click at [258, 227] on img at bounding box center [260, 226] width 6 height 6
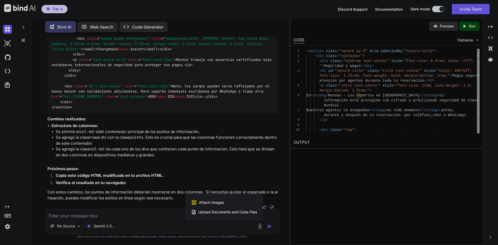
click at [232, 201] on div "Attach Images Image attachments are only supported in Claude and Gemini models." at bounding box center [224, 203] width 66 height 10
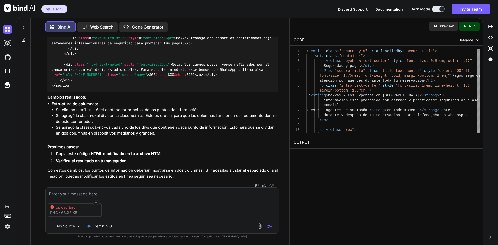
click at [74, 207] on div "Upload Error" at bounding box center [75, 207] width 41 height 5
click at [95, 202] on icon at bounding box center [96, 203] width 4 height 4
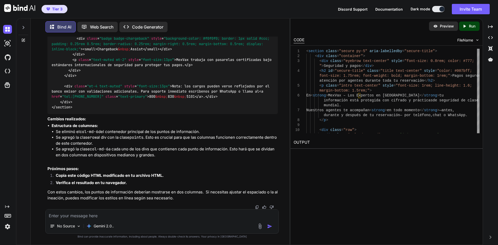
click at [91, 214] on textarea at bounding box center [162, 214] width 233 height 9
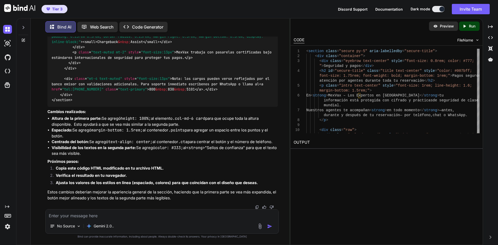
scroll to position [21335, 0]
click at [140, 211] on textarea at bounding box center [162, 214] width 233 height 9
paste textarea "Sellos de confianza"
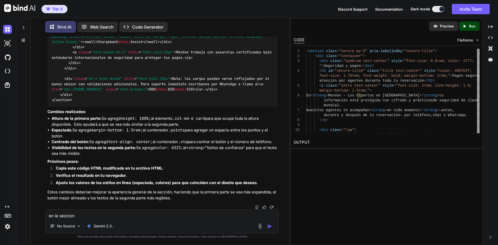
paste textarea "Sellos de confianza"
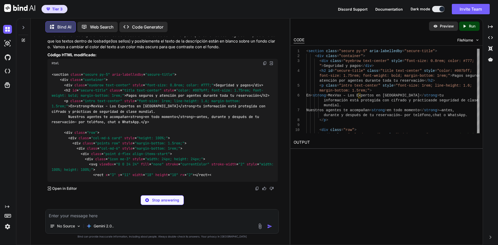
scroll to position [22473, 0]
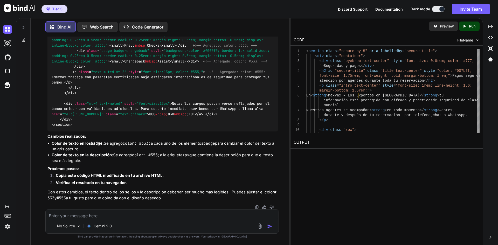
scroll to position [22376, 0]
click at [132, 214] on textarea at bounding box center [162, 214] width 233 height 9
paste textarea "Conexión cifrada"
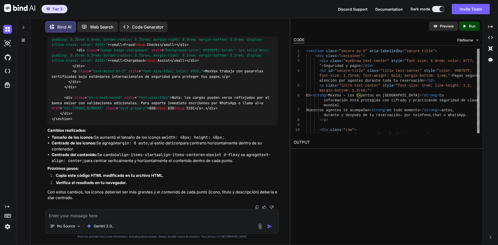
scroll to position [23444, 0]
click at [140, 215] on textarea at bounding box center [162, 214] width 233 height 9
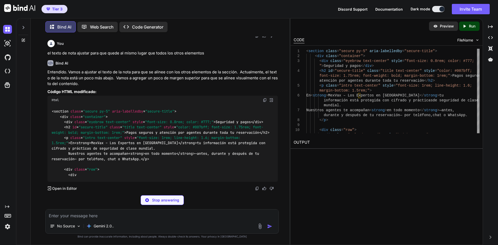
scroll to position [24397, 0]
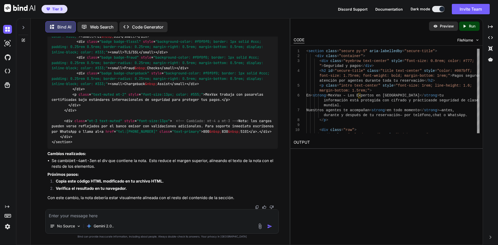
click at [114, 212] on textarea at bounding box center [162, 214] width 233 height 9
paste textarea "Nota: los cargos pueden verse reflejados por el banco emisor con validaciones a…"
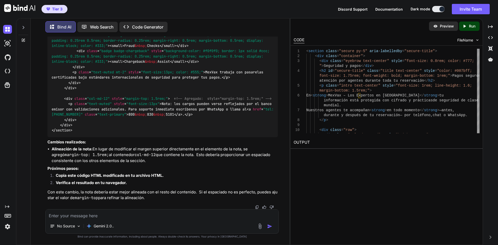
scroll to position [25392, 0]
click at [168, 216] on textarea at bounding box center [162, 214] width 233 height 9
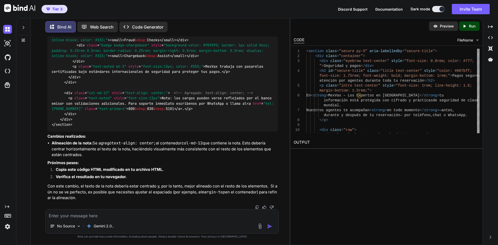
scroll to position [26406, 0]
click at [140, 217] on textarea at bounding box center [162, 214] width 233 height 9
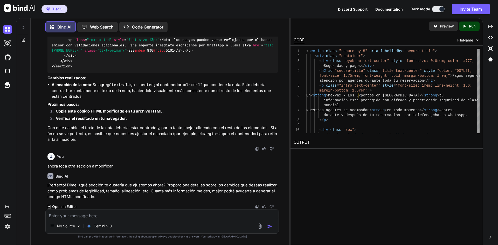
scroll to position [27231, 0]
drag, startPoint x: 145, startPoint y: 216, endPoint x: 274, endPoint y: 192, distance: 131.6
click at [145, 216] on textarea at bounding box center [162, 214] width 233 height 9
paste textarea "<loremip dolor="sitamet co-0" adip-elitseddoe="tempori-utlab"> <etd magna="aliq…"
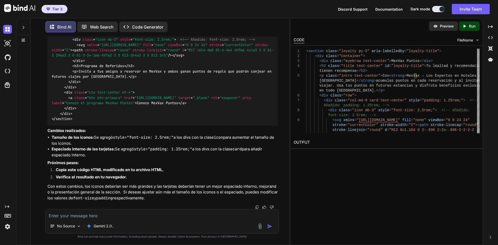
scroll to position [27558, 0]
click at [158, 214] on textarea at bounding box center [162, 214] width 233 height 9
click at [70, 215] on textarea at bounding box center [162, 214] width 233 height 9
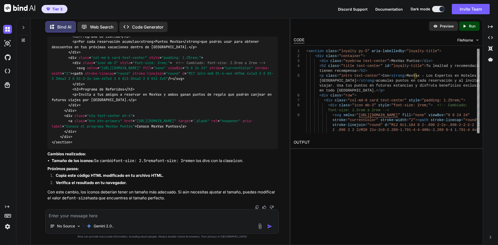
scroll to position [27898, 0]
drag, startPoint x: 315, startPoint y: 214, endPoint x: 234, endPoint y: 244, distance: 86.4
click at [315, 214] on div "Preview Created with Pixso. Run CODE FileName 1 2 3 4 5 6 7 8 9 < section class…" at bounding box center [386, 131] width 193 height 227
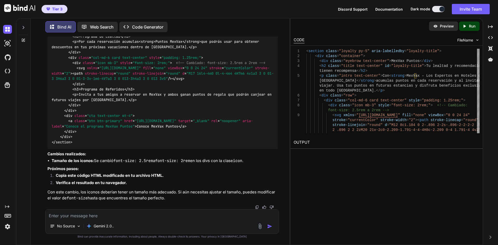
click at [149, 215] on textarea at bounding box center [162, 214] width 233 height 9
paste textarea "Programa de Lealtad"
click at [137, 212] on textarea "los iconos de Programa de Lealtad y" at bounding box center [162, 214] width 233 height 9
paste textarea "Programa de Referidos"
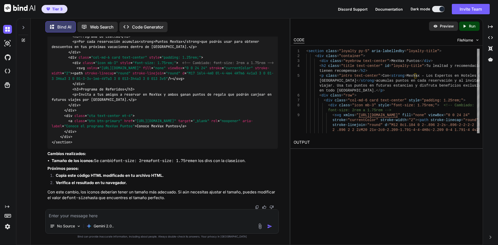
click at [152, 212] on textarea at bounding box center [162, 214] width 233 height 9
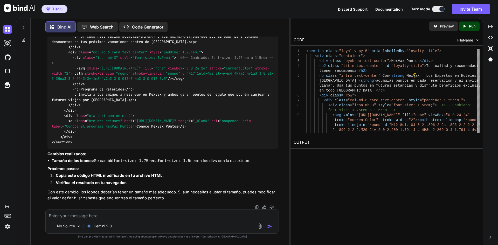
scroll to position [28563, 0]
click at [119, 214] on textarea at bounding box center [162, 214] width 233 height 9
drag, startPoint x: 130, startPoint y: 214, endPoint x: 141, endPoint y: 197, distance: 19.9
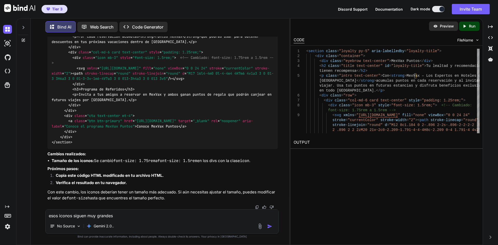
click at [130, 214] on textarea "esos iconos siguen muy grandes" at bounding box center [162, 214] width 233 height 9
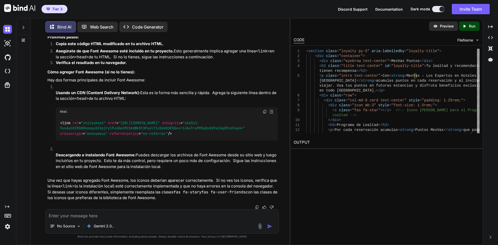
scroll to position [28839, 0]
click at [115, 214] on textarea at bounding box center [162, 214] width 233 height 9
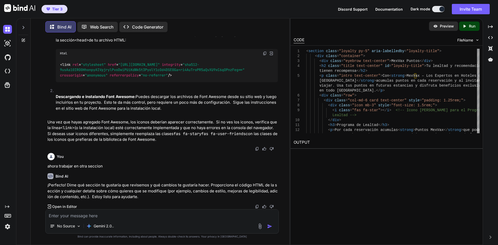
scroll to position [29235, 0]
click at [110, 217] on textarea at bounding box center [162, 214] width 233 height 9
paste textarea "<loremip dolor="sita co-3" adip-elitseddoe="tempor-incid"> <utl etdol="magn ali…"
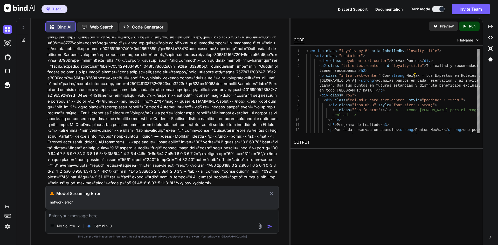
scroll to position [29440, 0]
click at [147, 204] on p "network error" at bounding box center [162, 202] width 225 height 5
click at [77, 191] on h3 "Model Streaming Error" at bounding box center [162, 193] width 212 height 6
click at [85, 193] on h3 "Model Streaming Error" at bounding box center [162, 193] width 212 height 6
click at [272, 194] on icon at bounding box center [271, 193] width 6 height 6
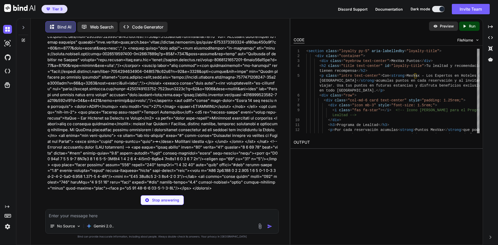
scroll to position [29435, 0]
drag, startPoint x: 163, startPoint y: 199, endPoint x: 180, endPoint y: 144, distance: 57.5
click at [163, 199] on p "Stop answering" at bounding box center [165, 200] width 27 height 5
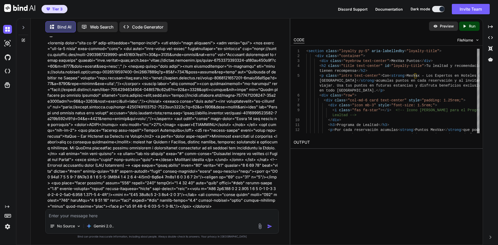
scroll to position [29416, 0]
click at [119, 213] on textarea at bounding box center [162, 214] width 233 height 9
paste textarea "<loremip dolor="sita co-3" adip-elitseddoe="tempor-incid"> <utl etdol="magn ali…"
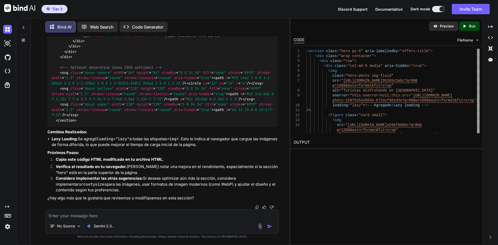
scroll to position [29652, 0]
click at [150, 219] on div "No Source Gemini 2.0.." at bounding box center [161, 221] width 233 height 24
click at [152, 215] on textarea at bounding box center [162, 214] width 233 height 9
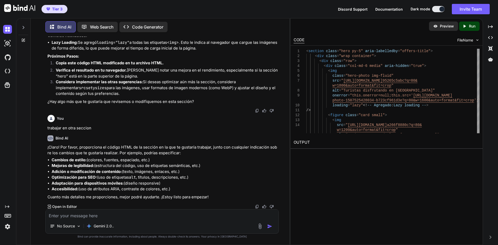
scroll to position [30241, 0]
click at [129, 212] on textarea at bounding box center [162, 214] width 233 height 9
paste textarea "<loremip dolor="sitame co-0" adip-elitseddoe="tempor-incid"> <utl etdol="magnaa…"
click at [160, 217] on textarea at bounding box center [162, 214] width 233 height 9
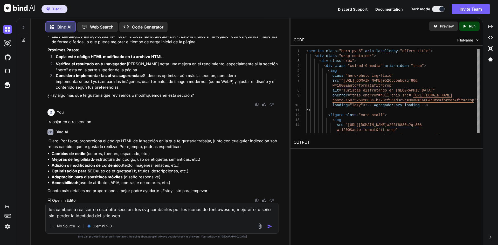
paste textarea "[URL][DOMAIN_NAME]"
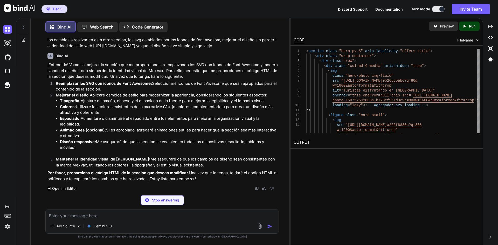
scroll to position [30407, 0]
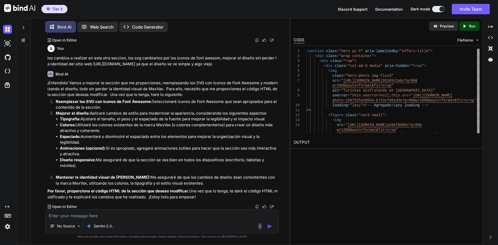
drag, startPoint x: 143, startPoint y: 217, endPoint x: 290, endPoint y: 194, distance: 148.5
click at [143, 217] on textarea at bounding box center [162, 214] width 233 height 9
paste textarea "<loremip dolor="sitame co-0" adip-elitseddoe="tempor-incid"> <utl etdol="magnaa…"
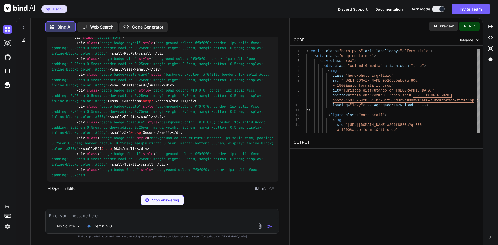
scroll to position [30966, 0]
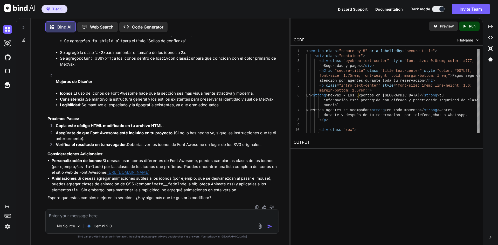
click at [149, 220] on div "No Source Gemini 2.0.." at bounding box center [161, 221] width 233 height 24
click at [152, 216] on textarea at bounding box center [162, 214] width 233 height 9
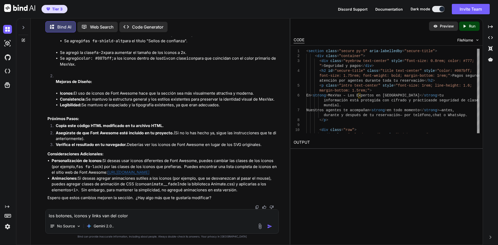
paste textarea "#d45225"
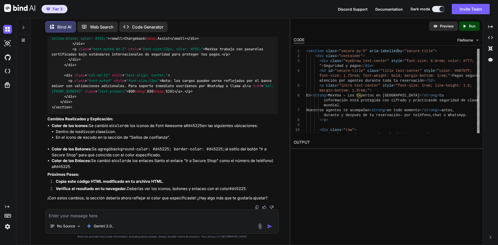
scroll to position [32018, 0]
click at [187, 217] on textarea at bounding box center [162, 214] width 233 height 9
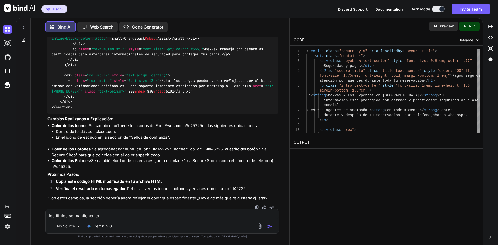
paste textarea "#000"
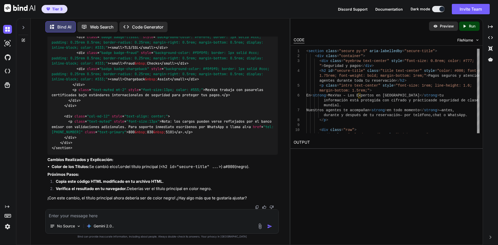
scroll to position [32889, 0]
